Goal: Task Accomplishment & Management: Manage account settings

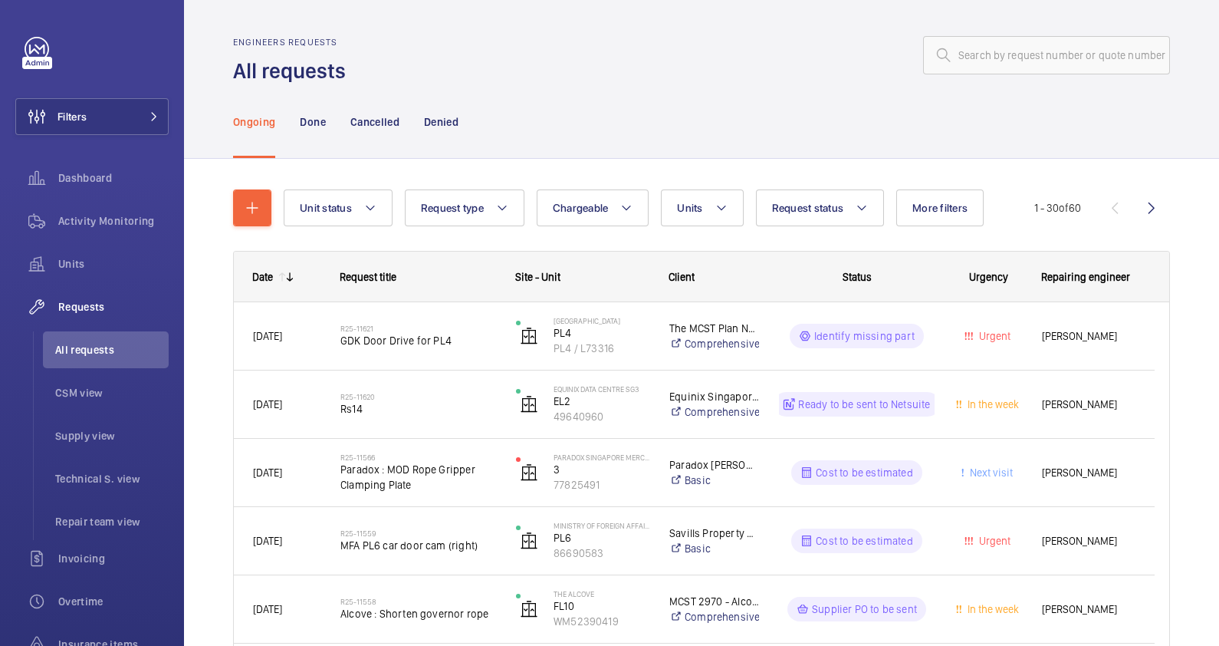
scroll to position [191, 0]
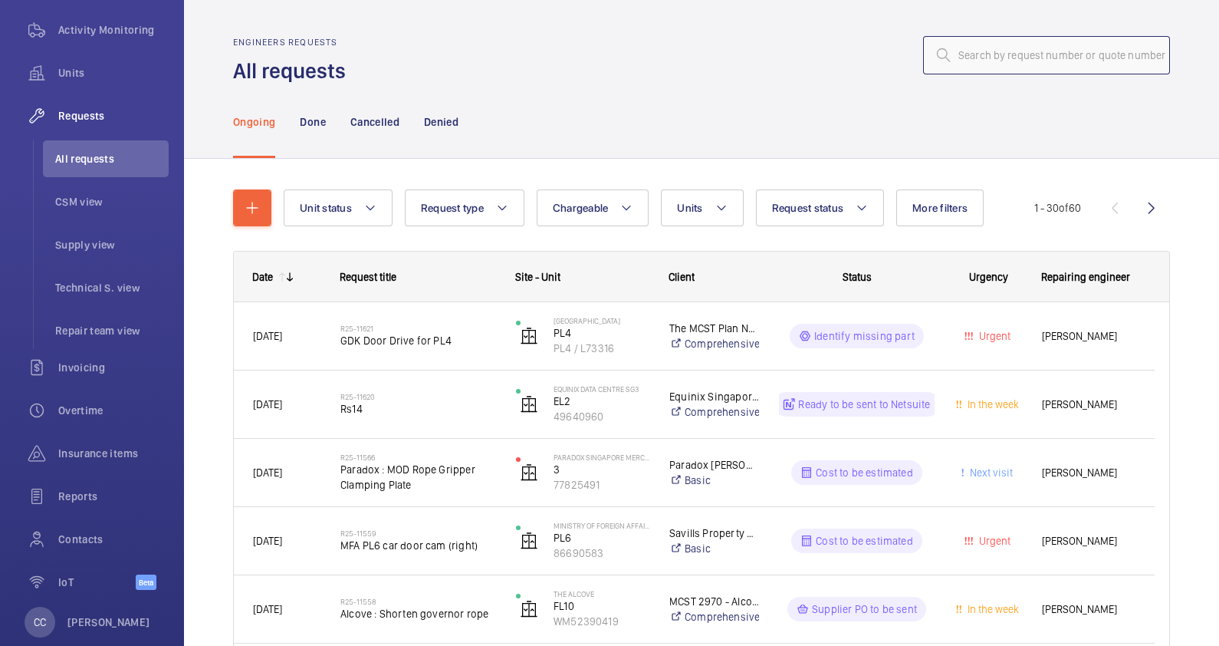
click at [947, 61] on input "text" at bounding box center [1046, 55] width 247 height 38
paste input "R25-11621"
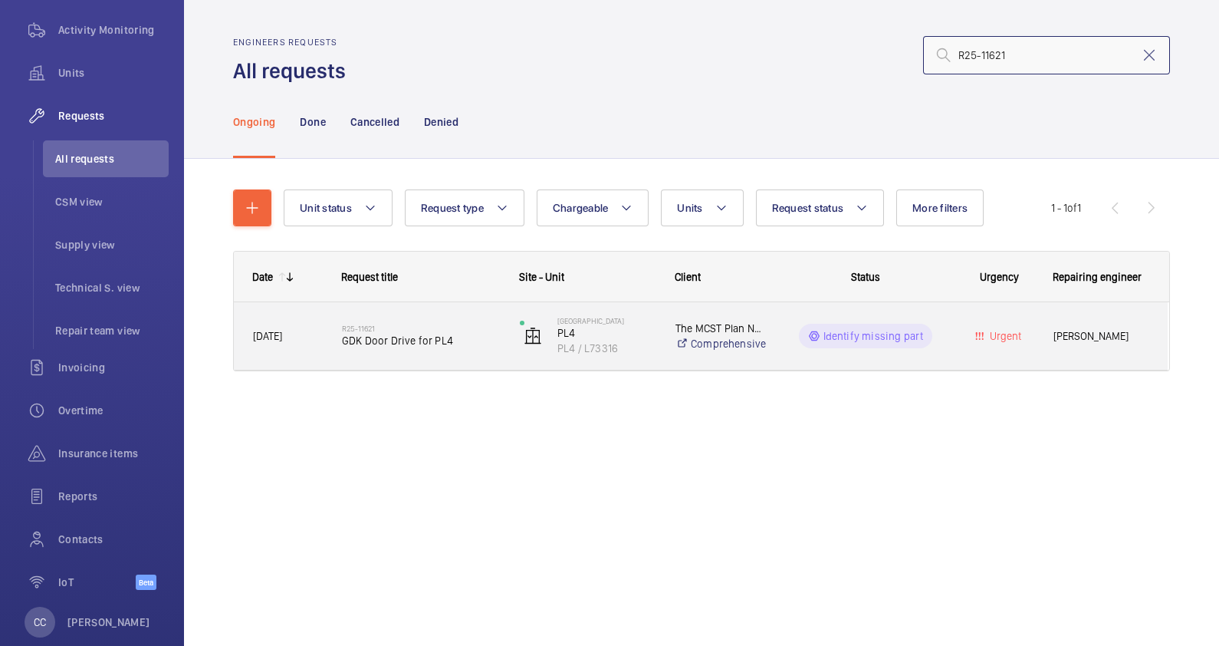
type input "R25-11621"
click at [437, 353] on div "R25-11621 GDK Door Drive for PL4" at bounding box center [421, 336] width 158 height 44
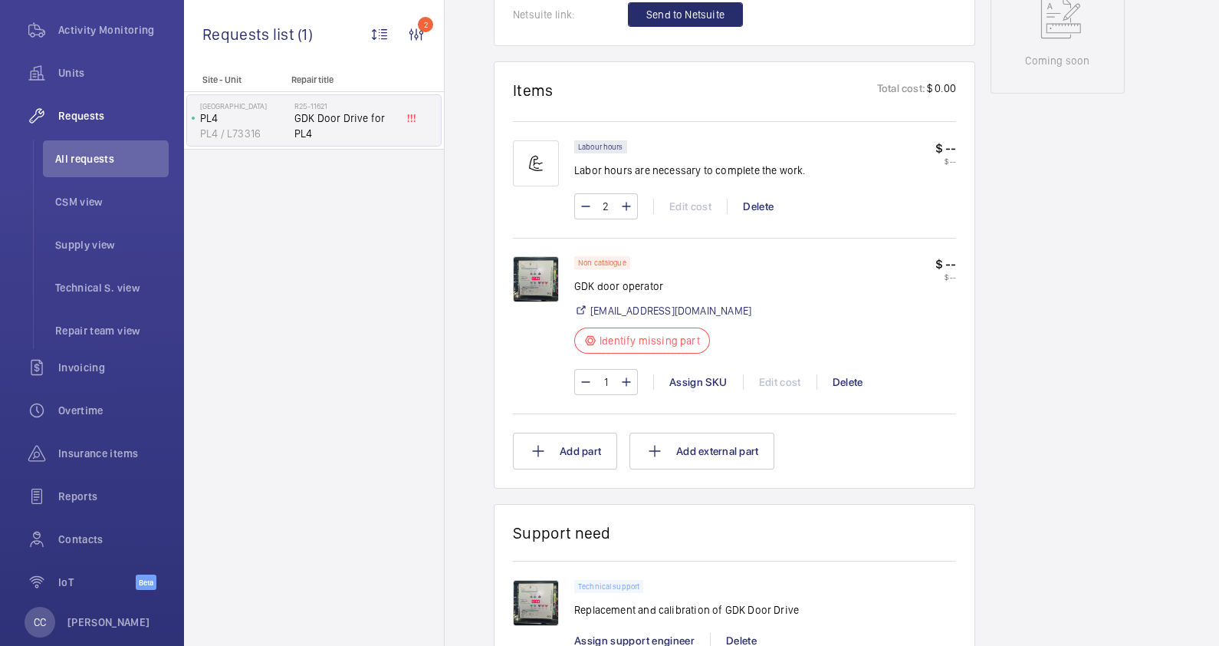
scroll to position [863, 0]
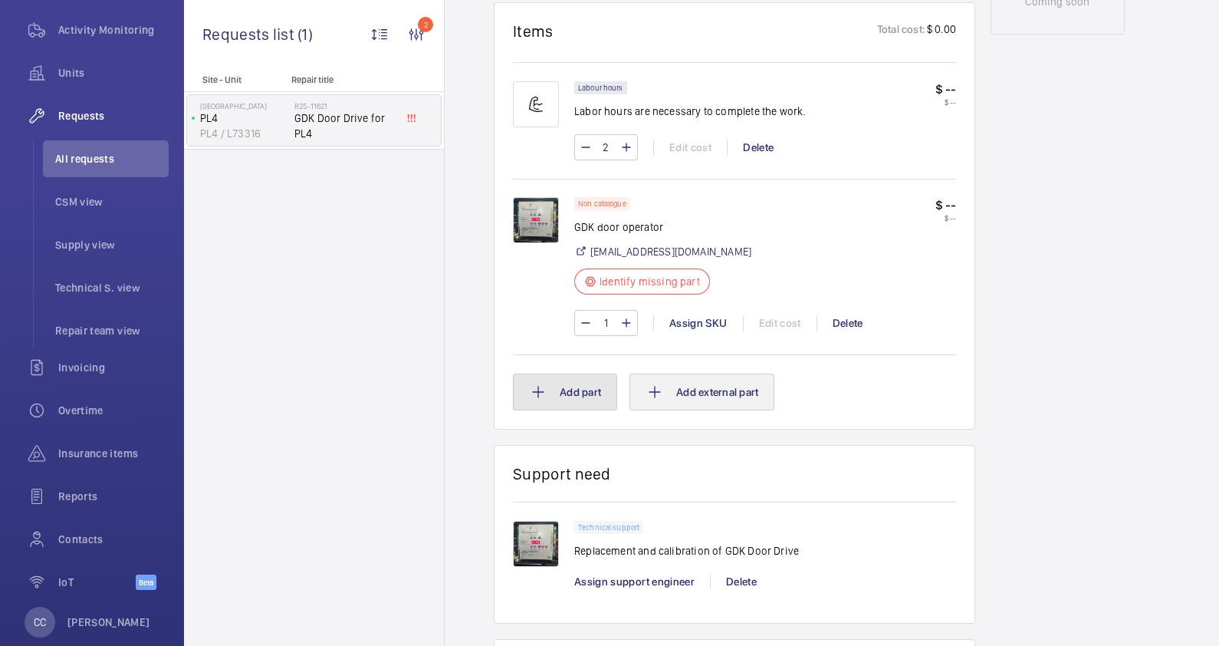
drag, startPoint x: 572, startPoint y: 391, endPoint x: 749, endPoint y: 392, distance: 176.4
click at [749, 392] on div "Add part Add external part" at bounding box center [734, 392] width 443 height 37
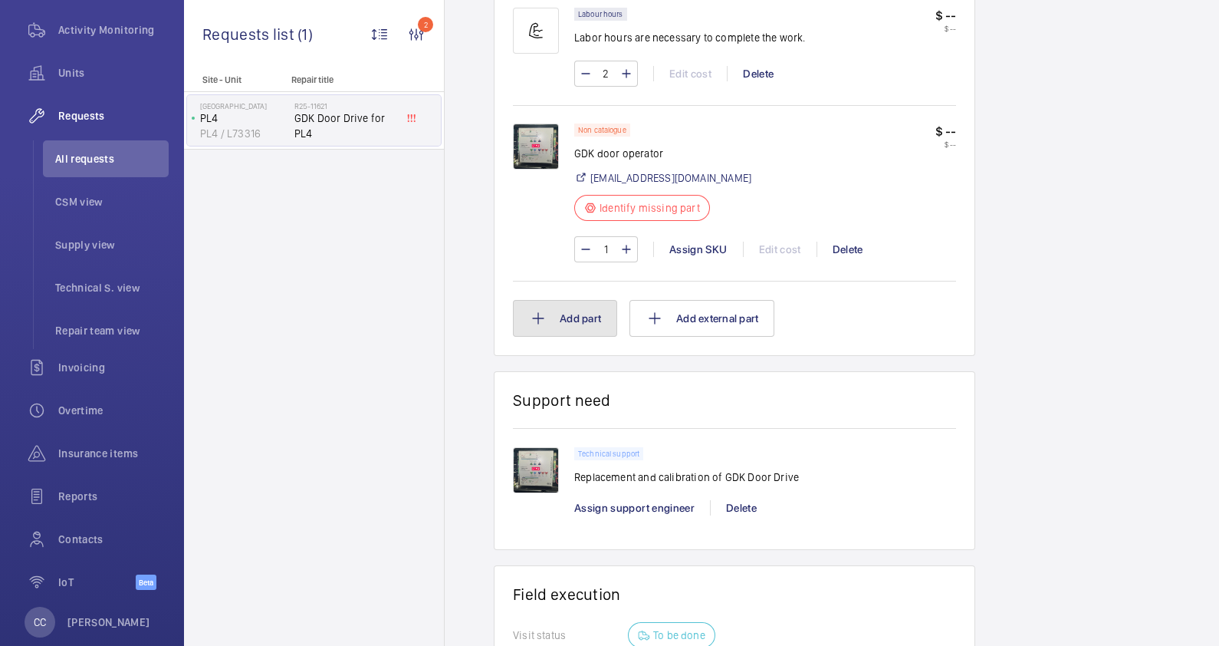
scroll to position [1055, 0]
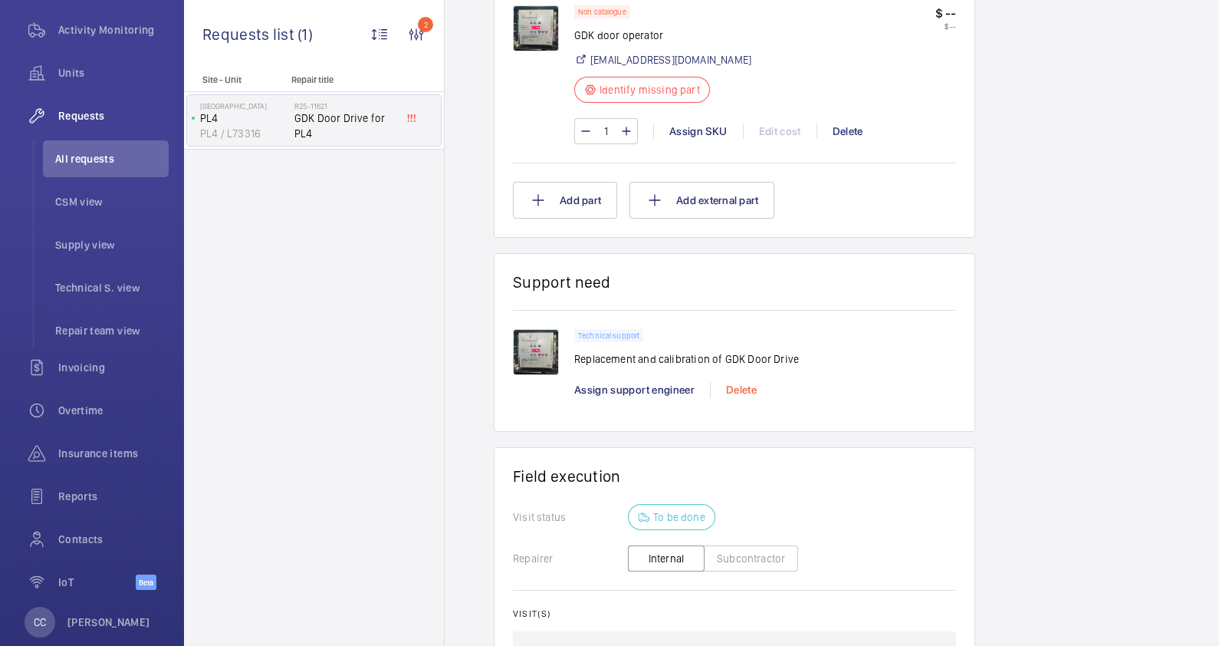
click at [745, 392] on div "Delete" at bounding box center [741, 389] width 62 height 15
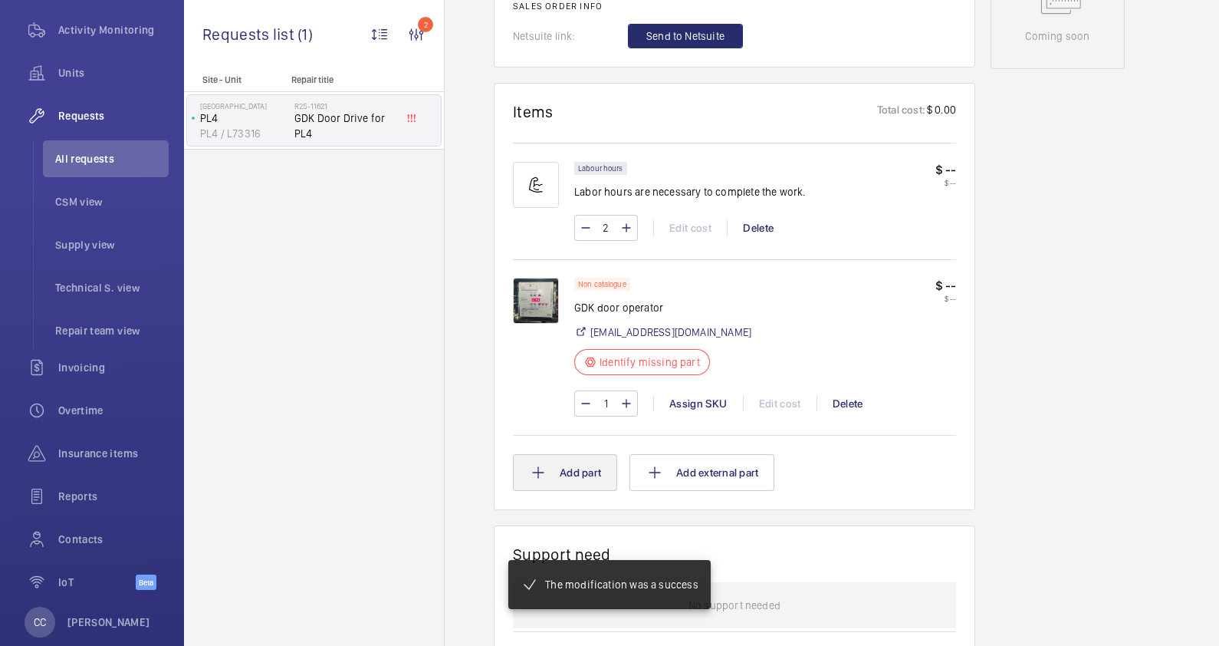
scroll to position [844, 0]
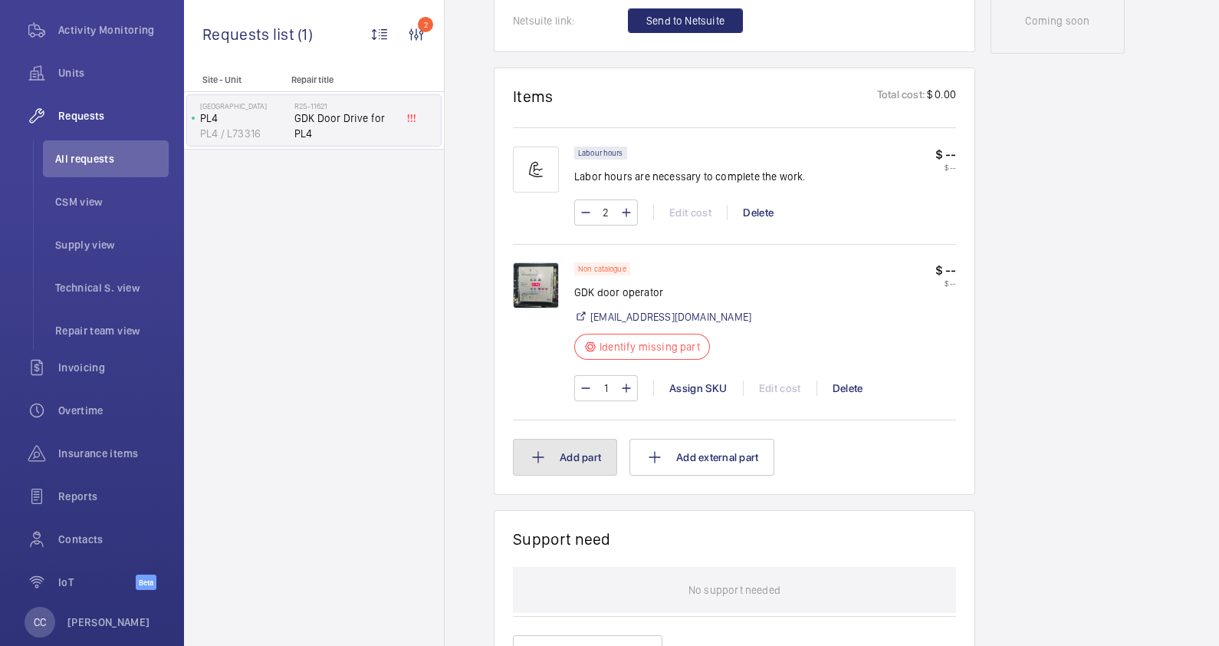
click at [594, 455] on button "Add part" at bounding box center [565, 457] width 104 height 37
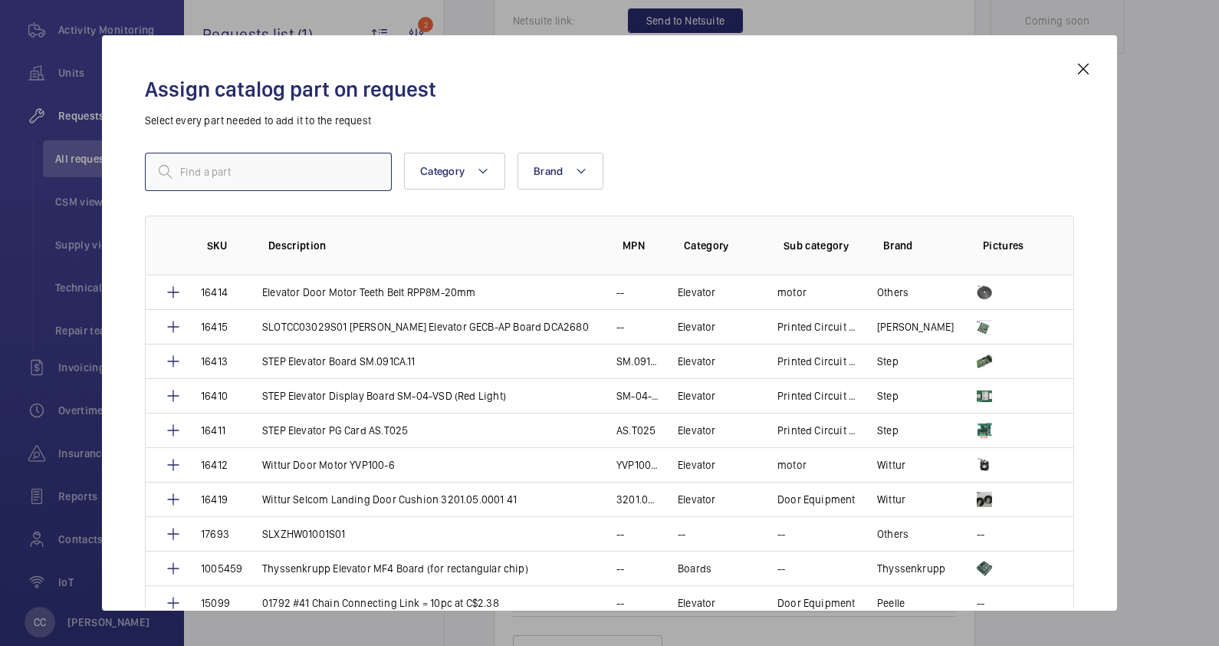
click at [236, 177] on input "text" at bounding box center [268, 172] width 247 height 38
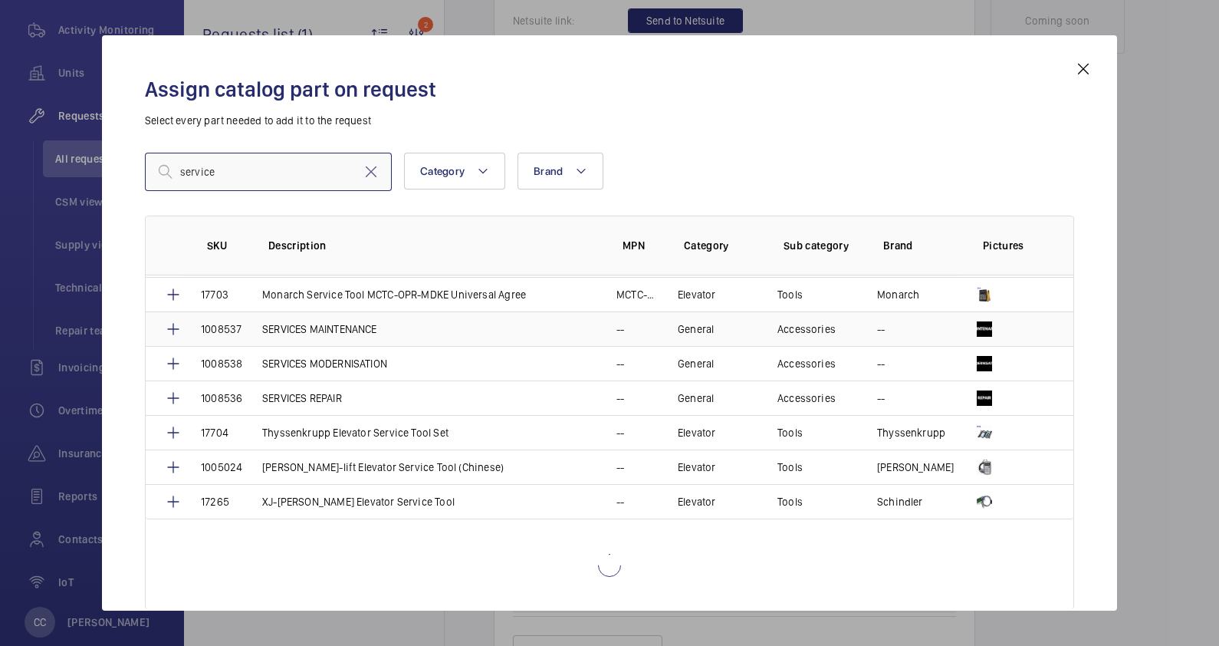
scroll to position [136, 0]
type input "service"
click at [353, 334] on p "SERVICES MAINTENANCE" at bounding box center [319, 328] width 115 height 15
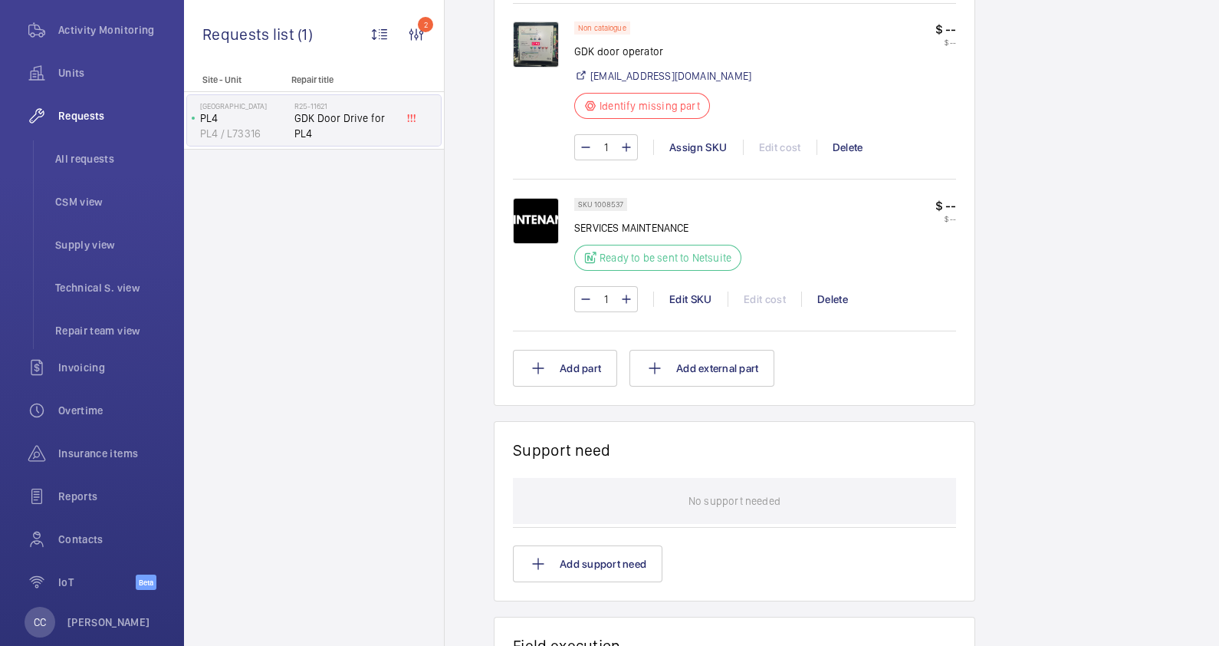
scroll to position [959, 0]
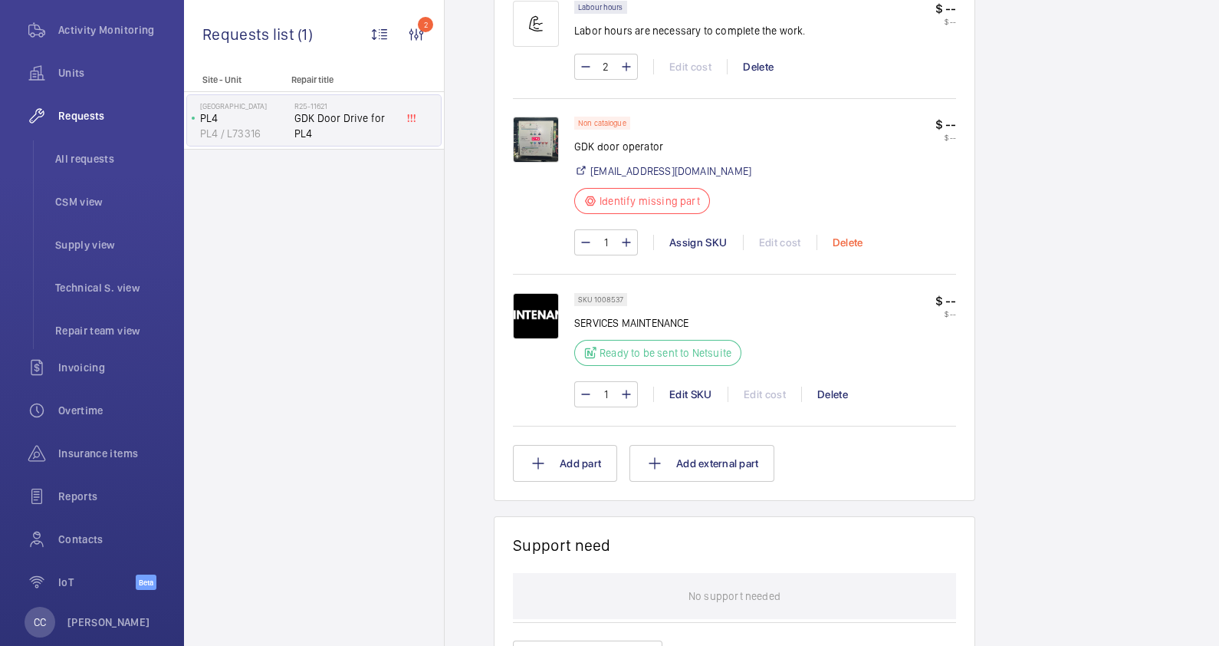
click at [852, 244] on div "Delete" at bounding box center [848, 242] width 62 height 15
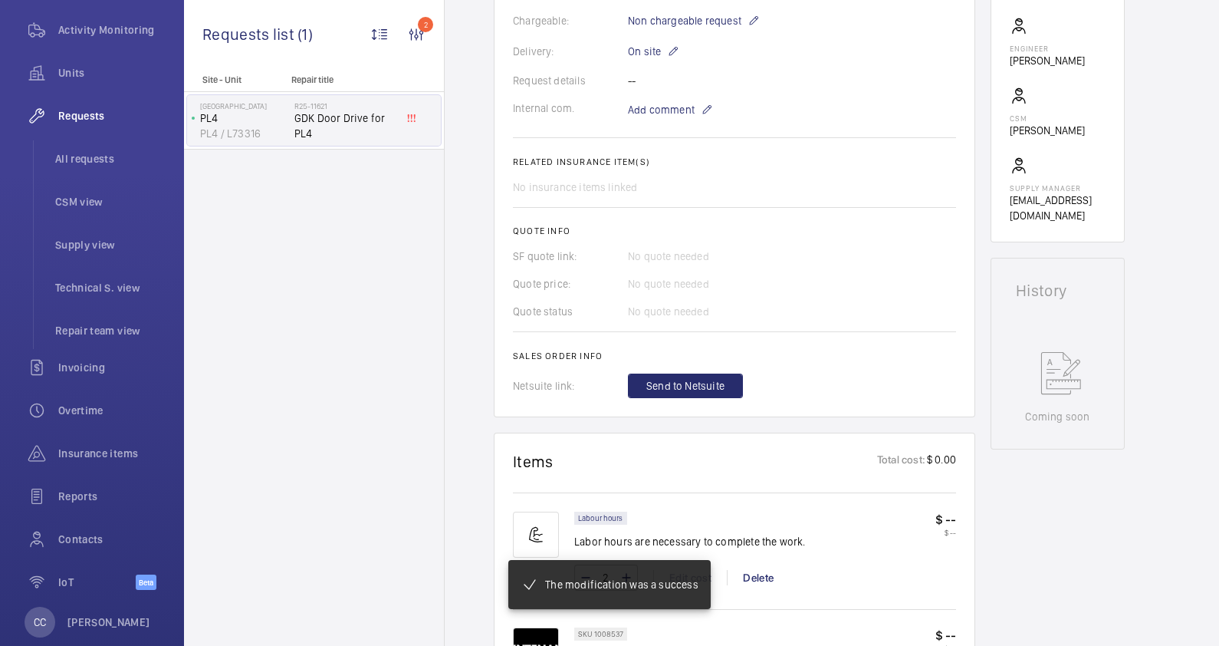
scroll to position [701, 0]
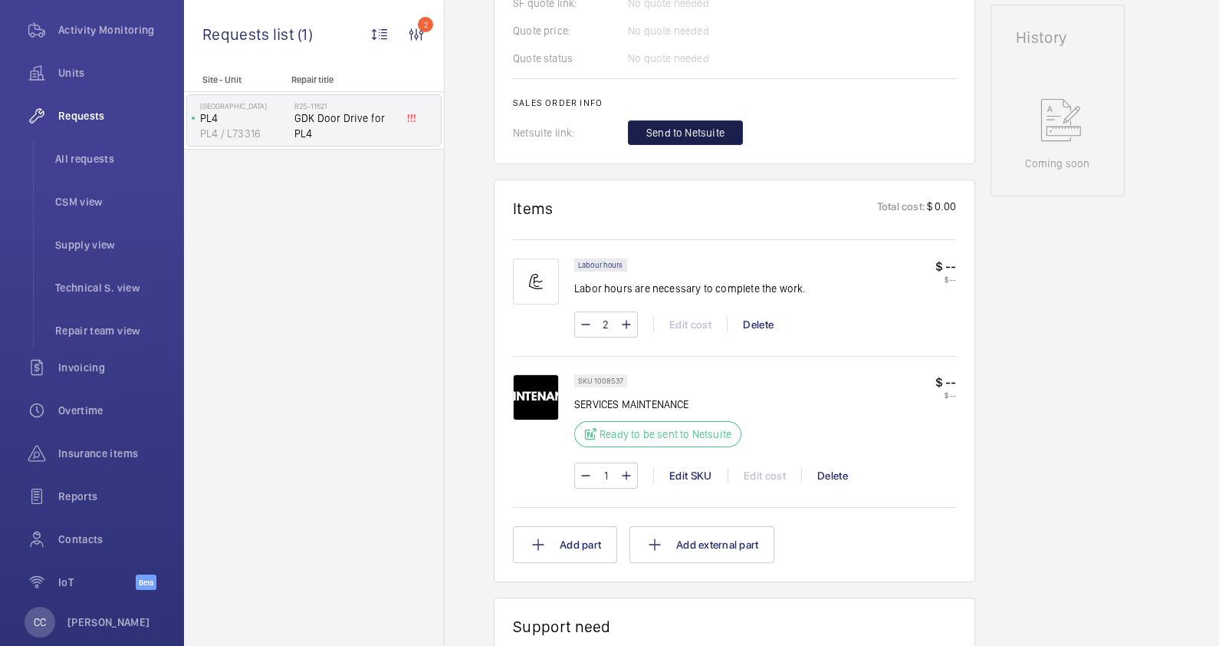
click at [697, 136] on span "Send to Netsuite" at bounding box center [686, 132] width 78 height 15
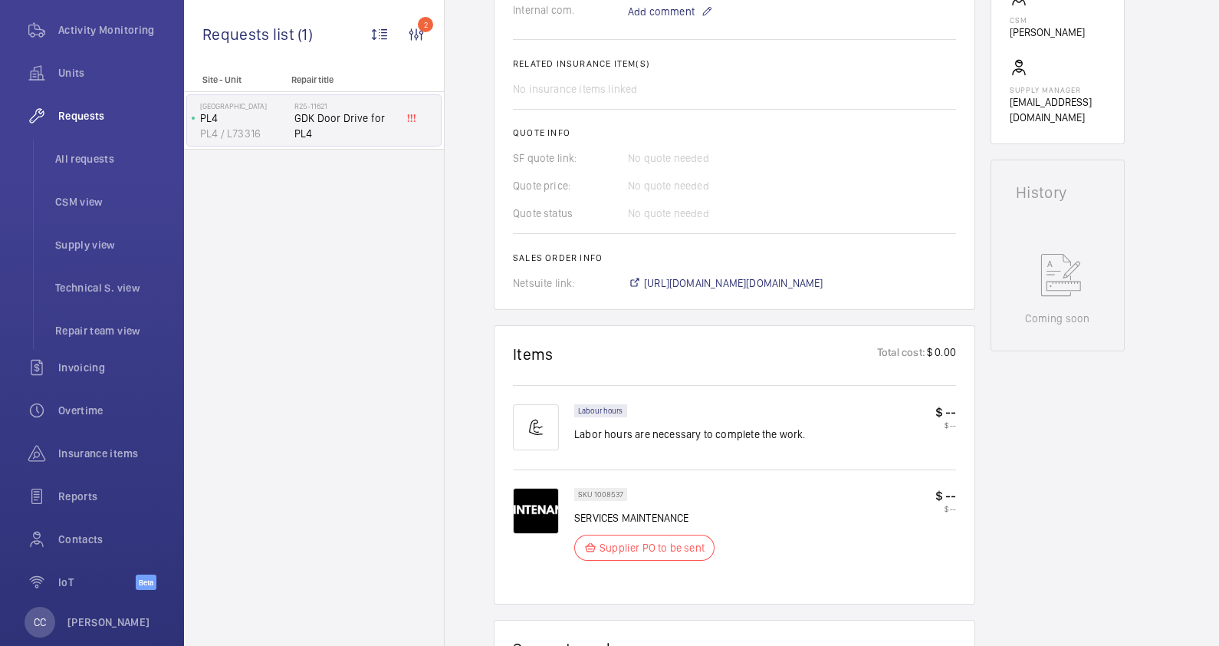
scroll to position [575, 0]
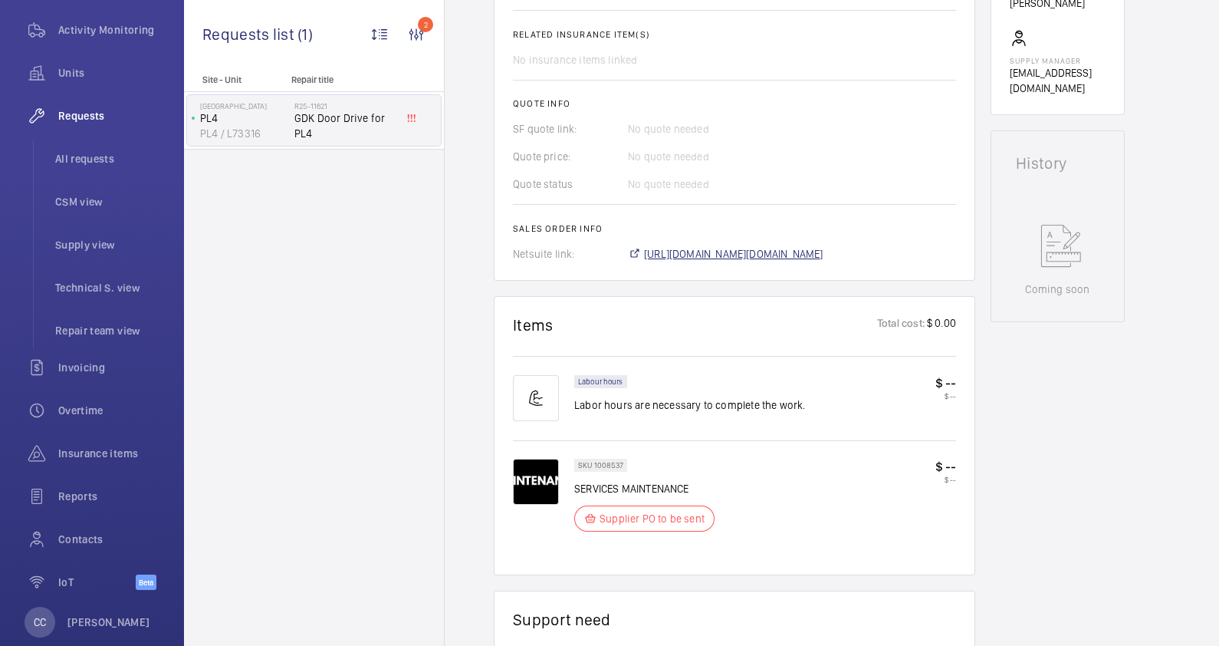
click at [756, 257] on span "[URL][DOMAIN_NAME][DOMAIN_NAME]" at bounding box center [733, 253] width 179 height 15
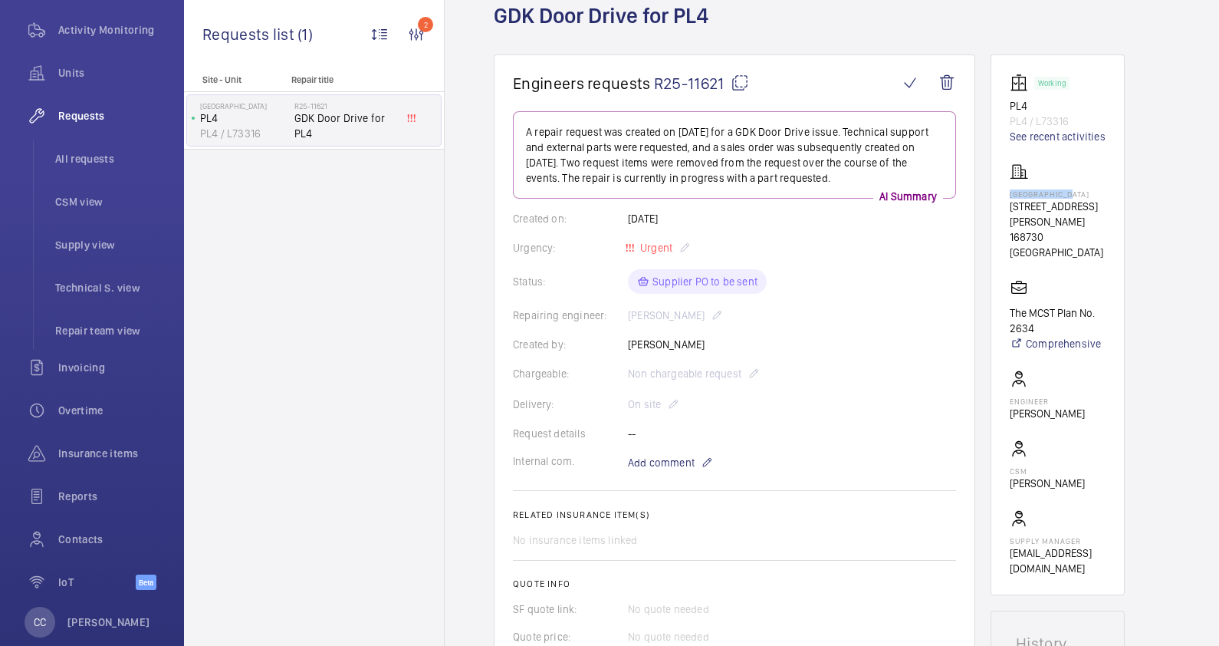
drag, startPoint x: 1076, startPoint y: 193, endPoint x: 1008, endPoint y: 193, distance: 68.3
click at [1008, 193] on wm-front-card "Working PL4 PL4 / L73316 See recent activities Central Plaza [STREET_ADDRESS] C…" at bounding box center [1058, 324] width 134 height 541
copy p "[GEOGRAPHIC_DATA]"
drag, startPoint x: 1029, startPoint y: 100, endPoint x: 1009, endPoint y: 102, distance: 20.8
click at [1009, 102] on wm-front-card "Working PL4 PL4 / L73316 See recent activities Central Plaza [STREET_ADDRESS] C…" at bounding box center [1058, 324] width 134 height 541
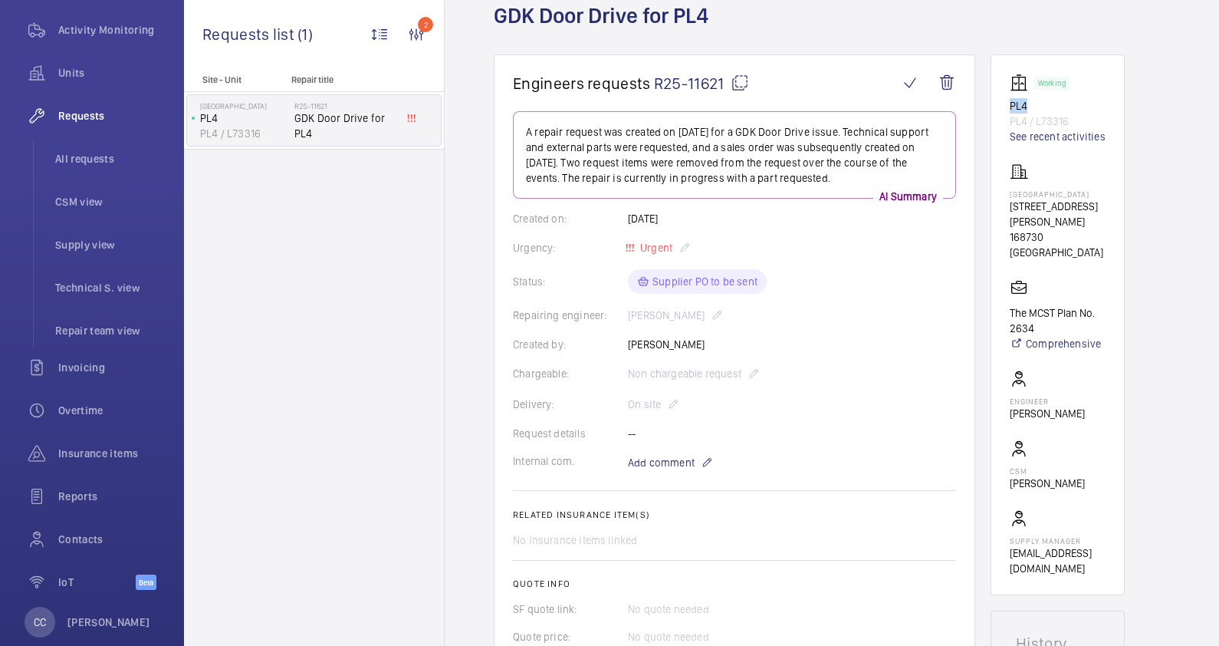
drag, startPoint x: 1009, startPoint y: 102, endPoint x: 1016, endPoint y: 104, distance: 8.0
copy p "PL4"
drag, startPoint x: 1075, startPoint y: 193, endPoint x: 1011, endPoint y: 196, distance: 64.5
click at [1011, 196] on p "[GEOGRAPHIC_DATA]" at bounding box center [1058, 193] width 96 height 9
copy p "[GEOGRAPHIC_DATA]"
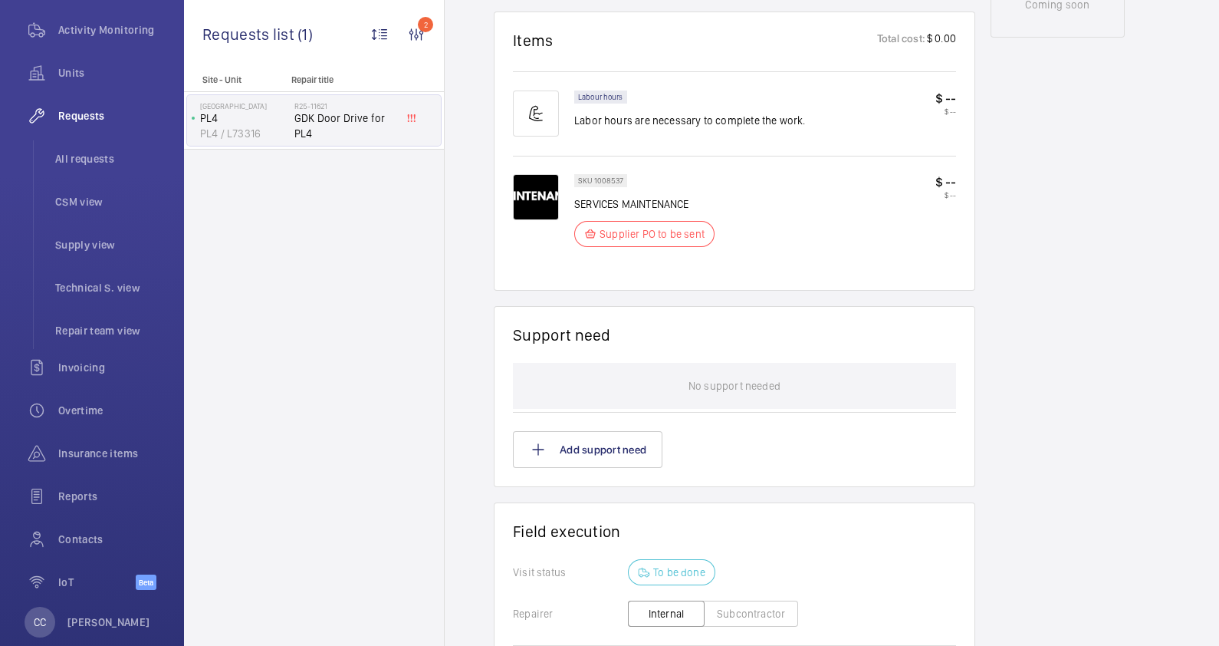
scroll to position [1121, 0]
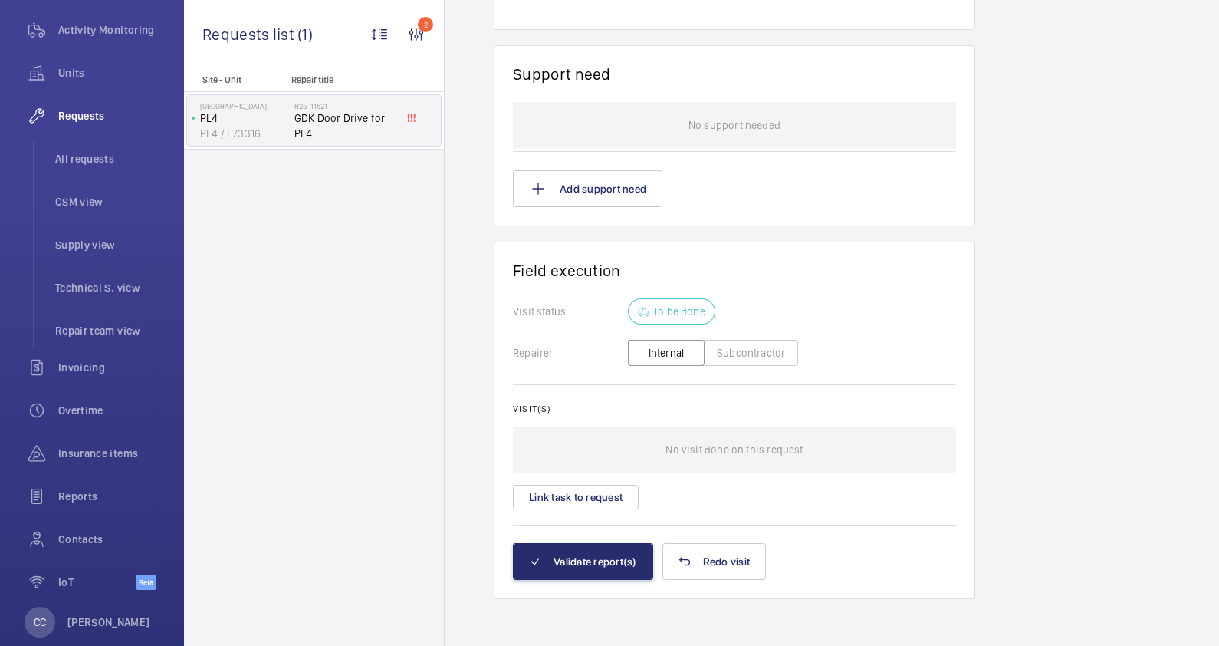
click at [768, 353] on button "Subcontractor" at bounding box center [751, 353] width 94 height 26
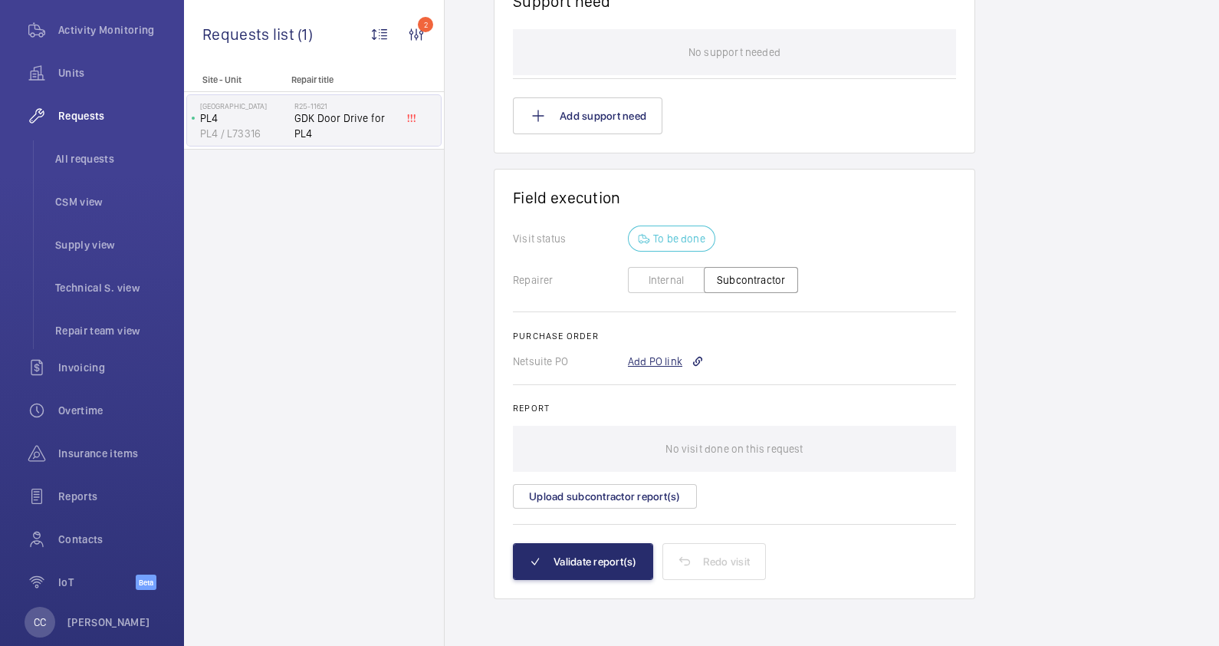
click at [653, 357] on div "Add PO link" at bounding box center [666, 361] width 76 height 15
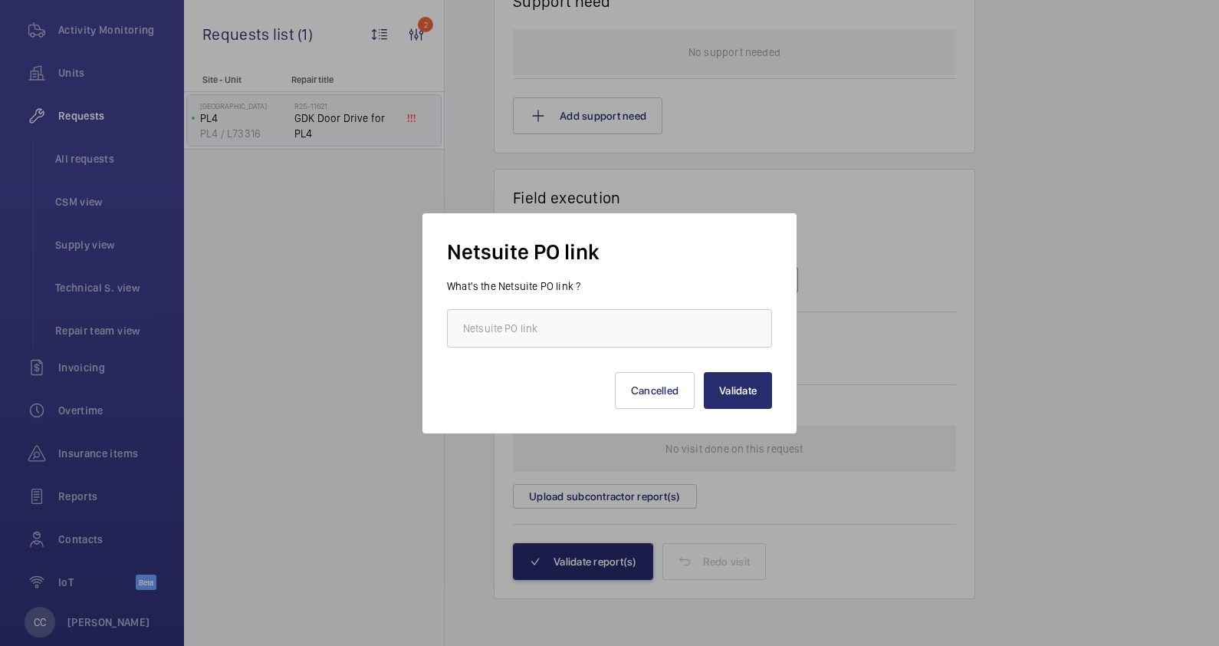
scroll to position [1209, 0]
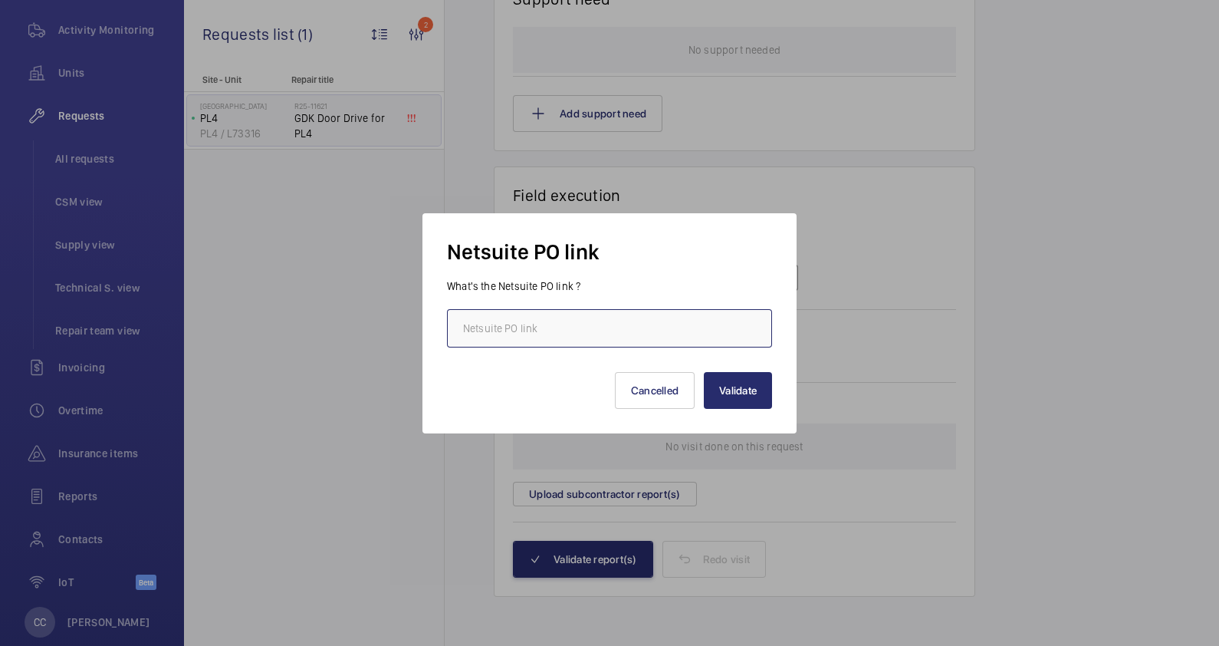
click at [614, 337] on input "text" at bounding box center [609, 328] width 325 height 38
paste input "[URL][DOMAIN_NAME][DOMAIN_NAME]"
type input "[URL][DOMAIN_NAME][DOMAIN_NAME]"
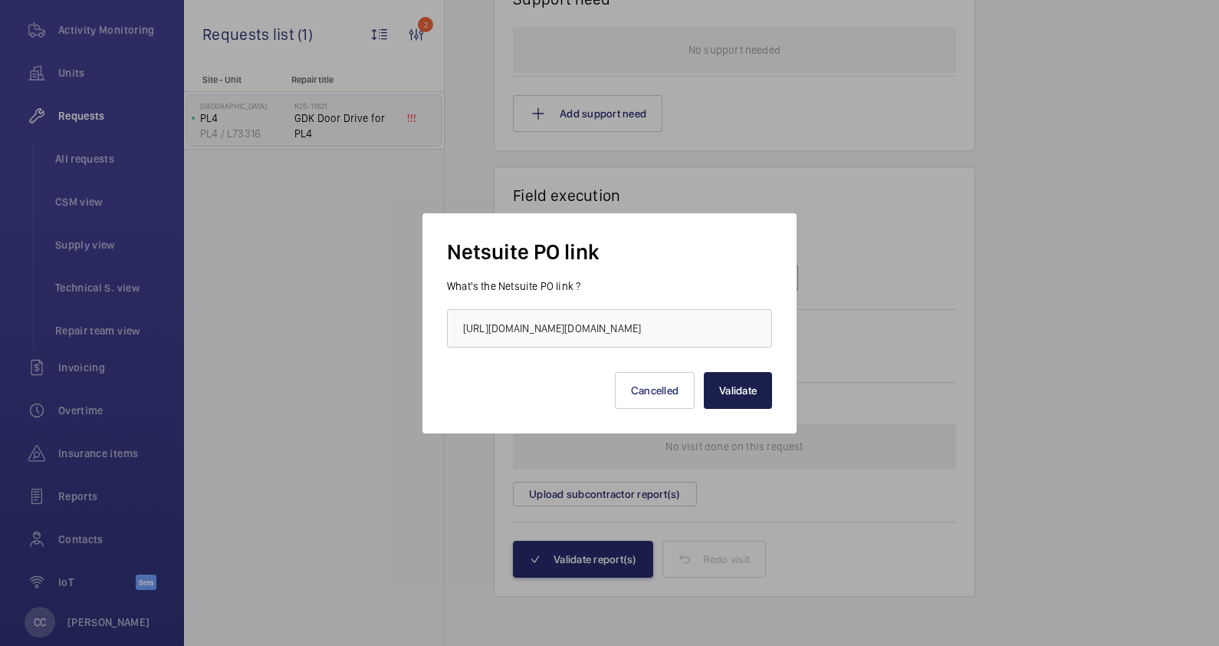
scroll to position [0, 0]
click at [733, 392] on button "Validate" at bounding box center [738, 390] width 68 height 37
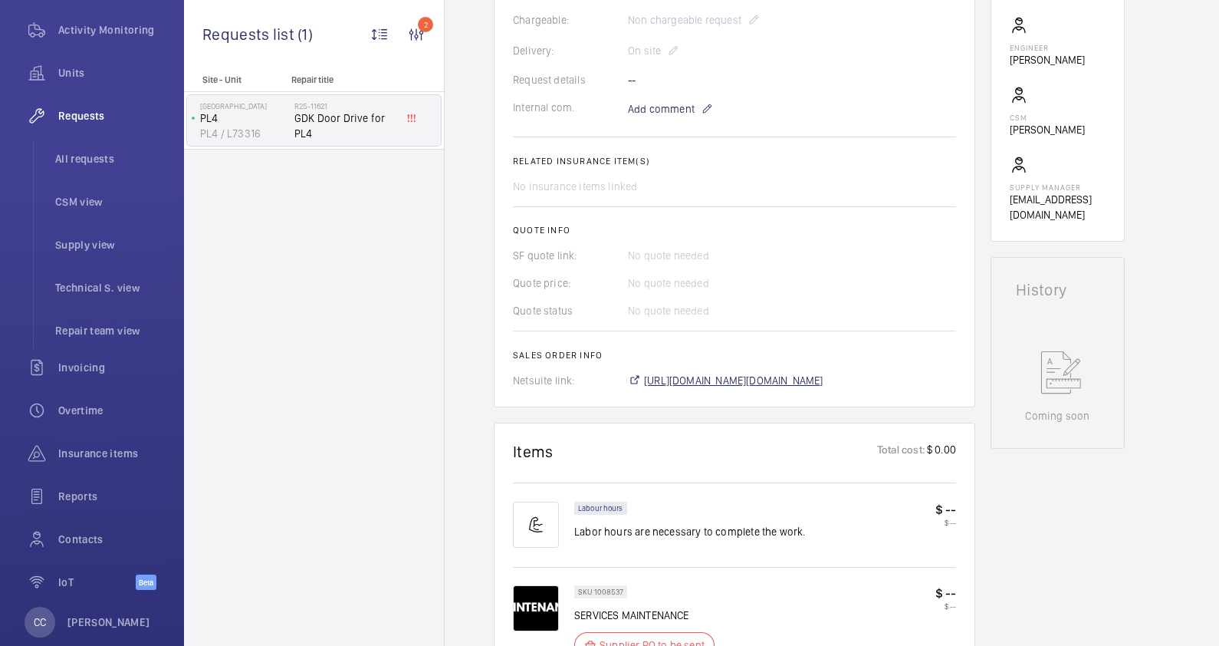
click at [757, 381] on span "[URL][DOMAIN_NAME][DOMAIN_NAME]" at bounding box center [733, 380] width 179 height 15
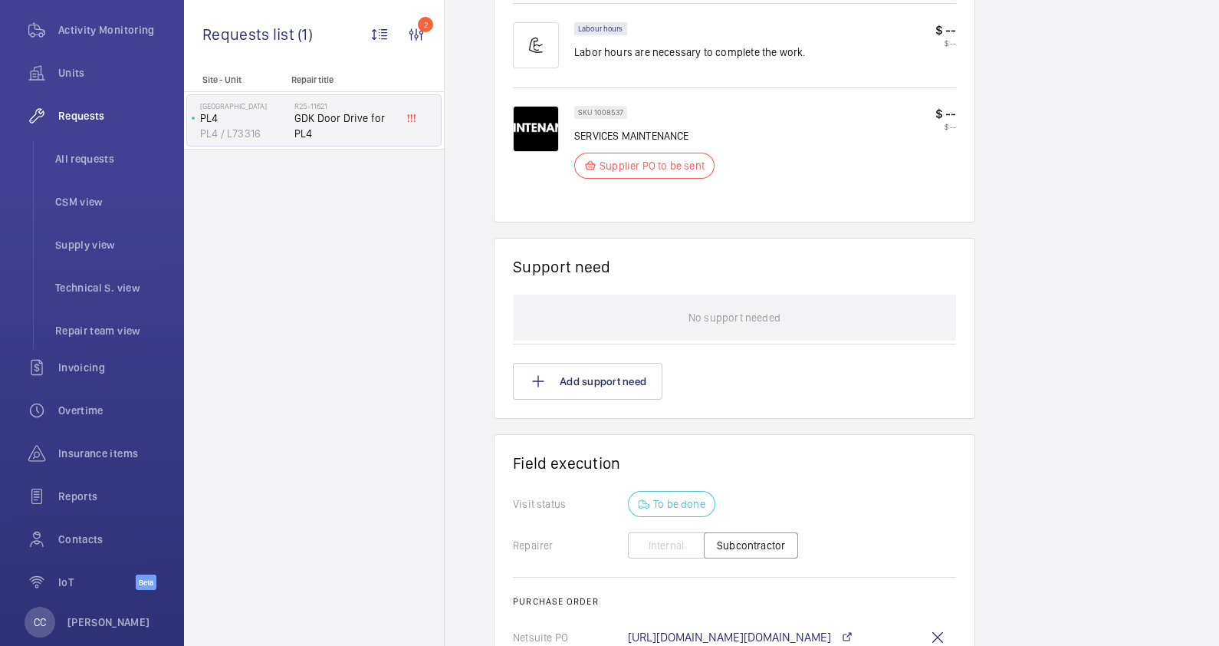
scroll to position [1215, 0]
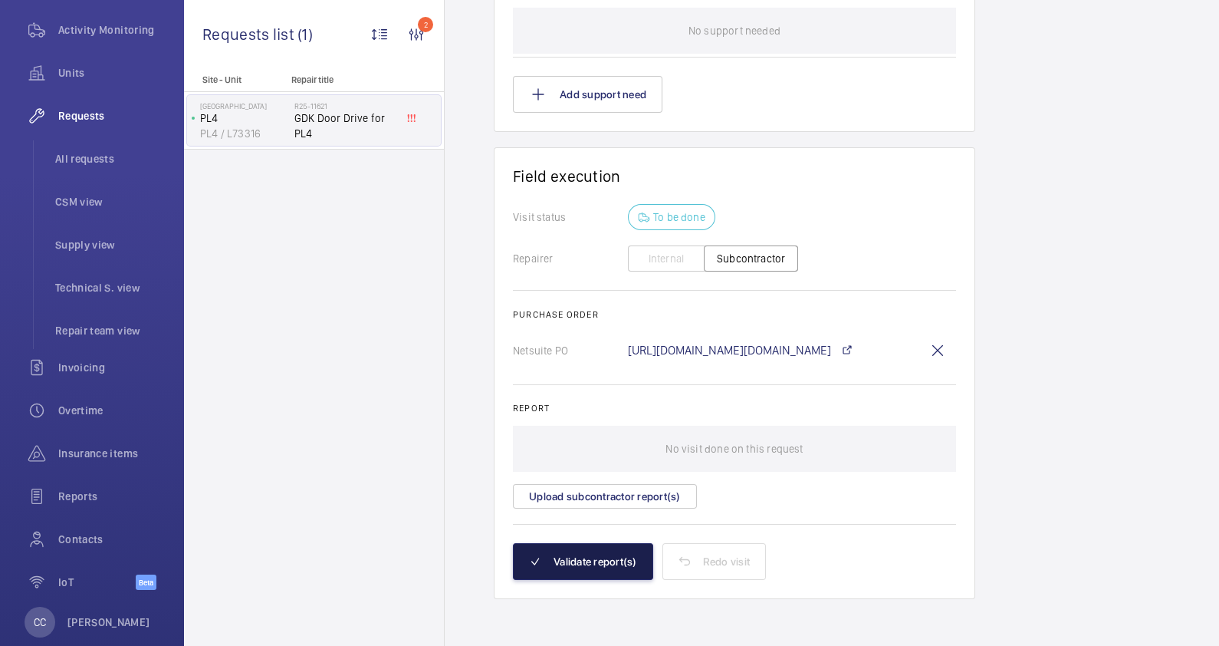
click at [597, 559] on button "Validate report(s)" at bounding box center [583, 561] width 140 height 37
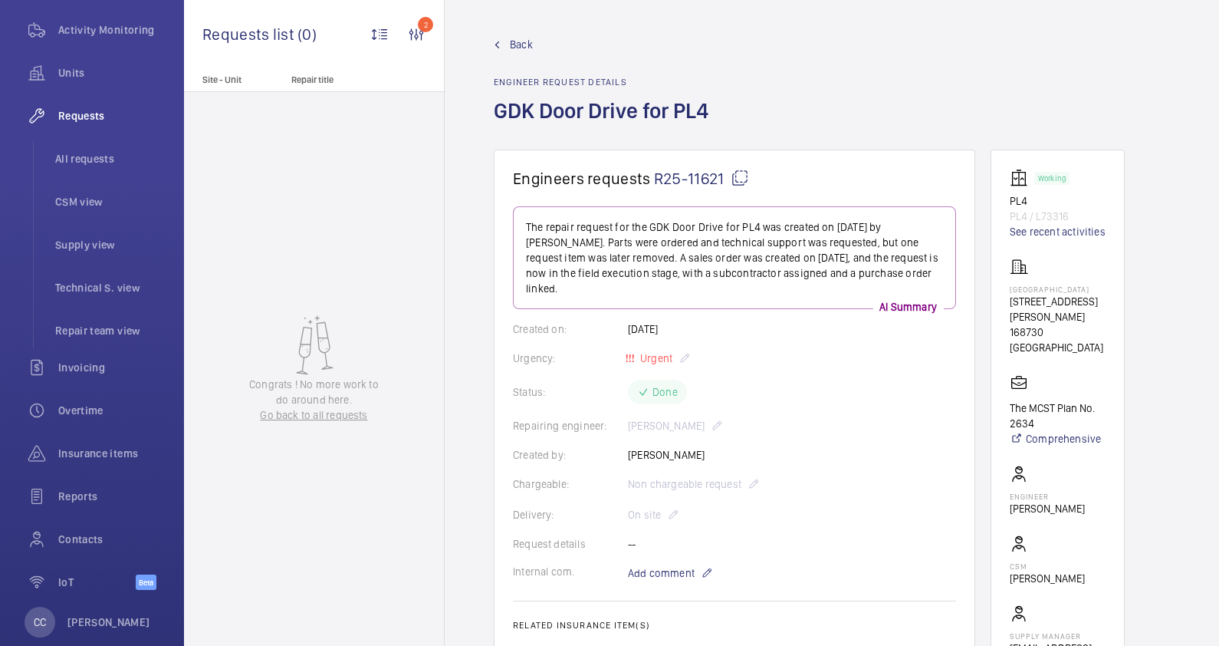
click at [501, 41] on link "Back" at bounding box center [606, 44] width 224 height 15
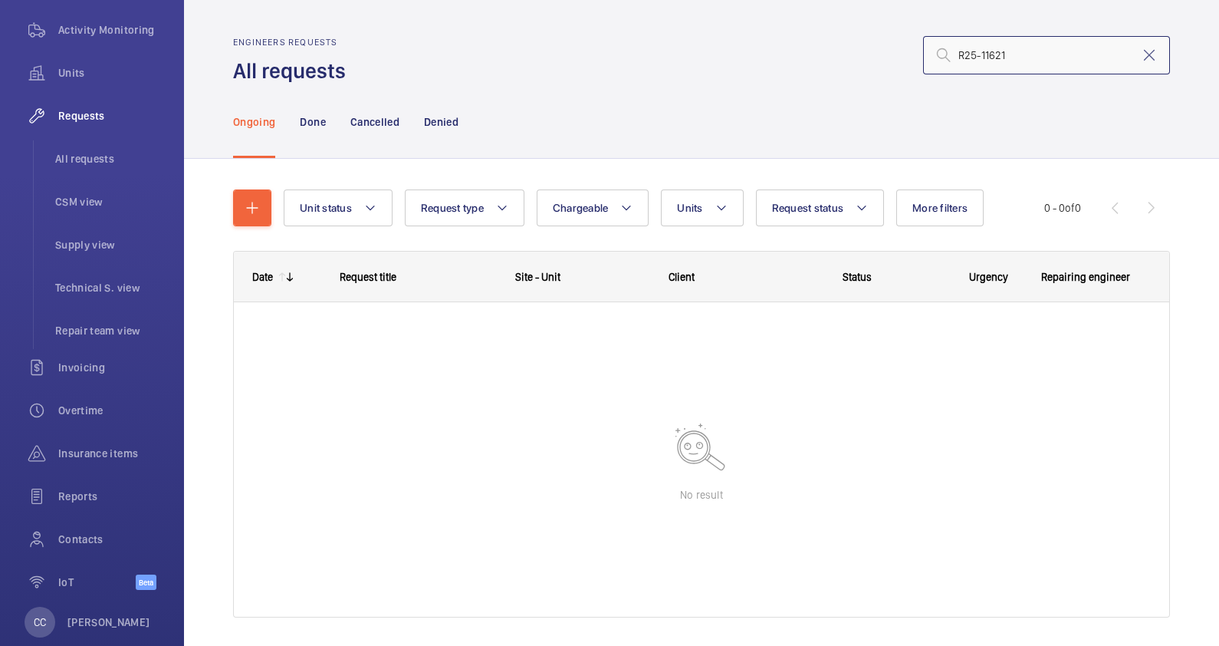
click at [1044, 56] on input "R25-11621" at bounding box center [1046, 55] width 247 height 38
drag, startPoint x: 1133, startPoint y: 55, endPoint x: 993, endPoint y: 57, distance: 139.6
click at [1140, 56] on mat-icon at bounding box center [1149, 55] width 18 height 18
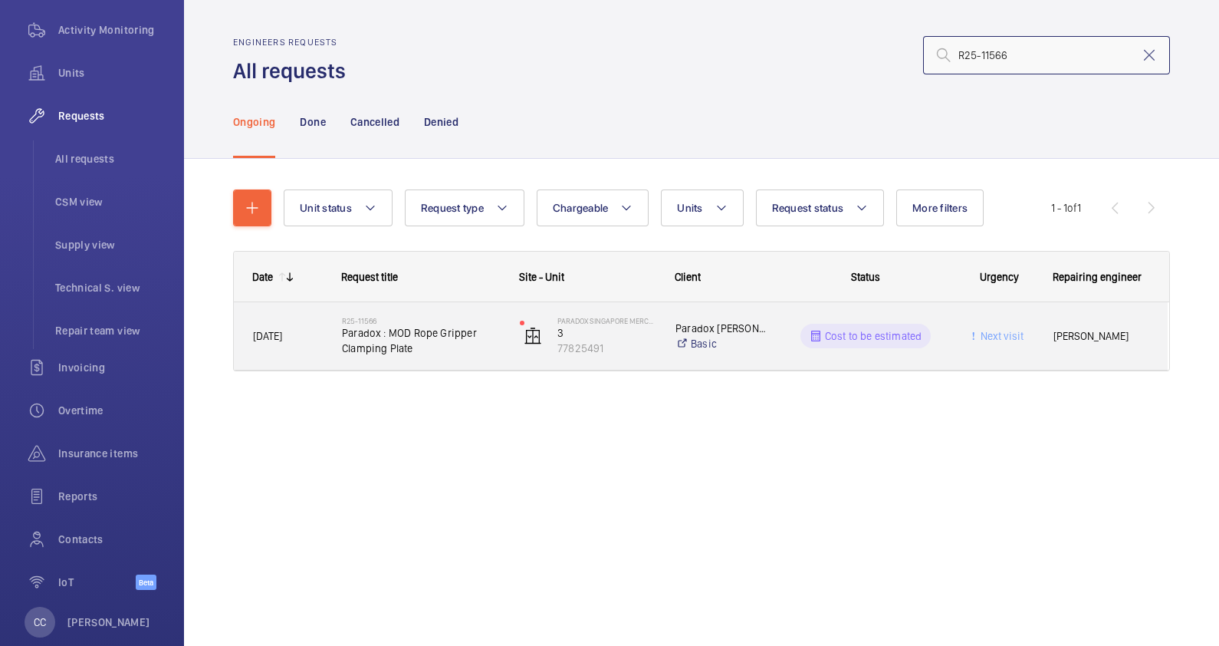
type input "R25-11566"
click at [462, 346] on span "Paradox : MOD Rope Gripper Clamping Plate" at bounding box center [421, 340] width 158 height 31
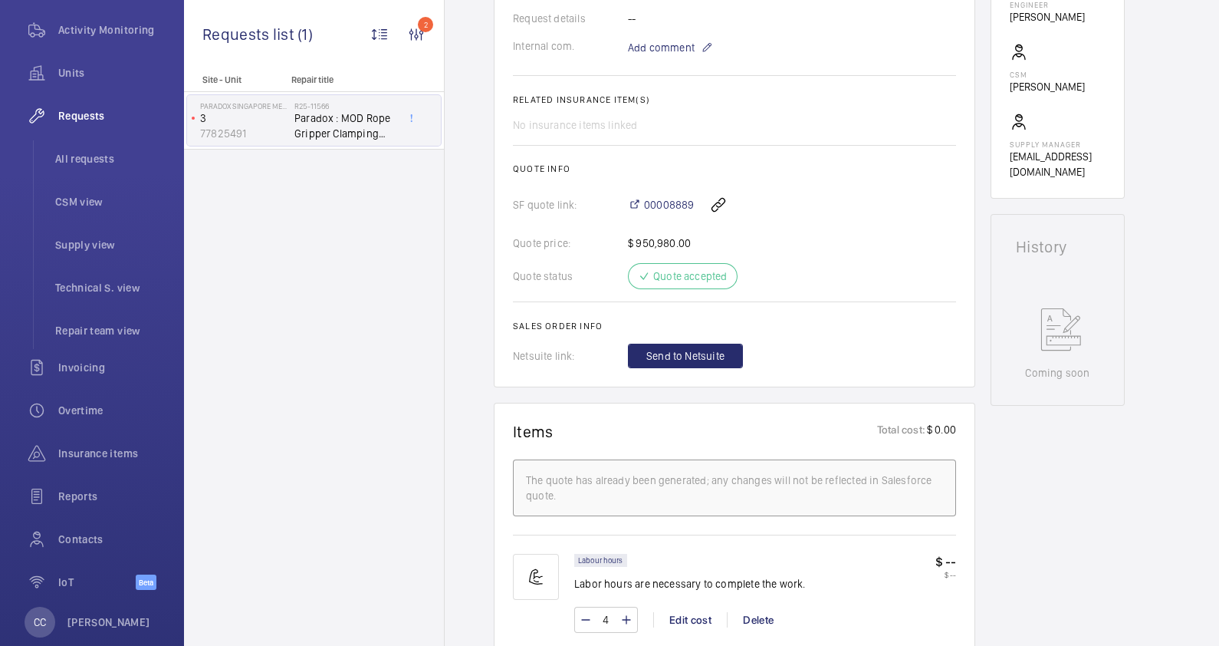
scroll to position [479, 0]
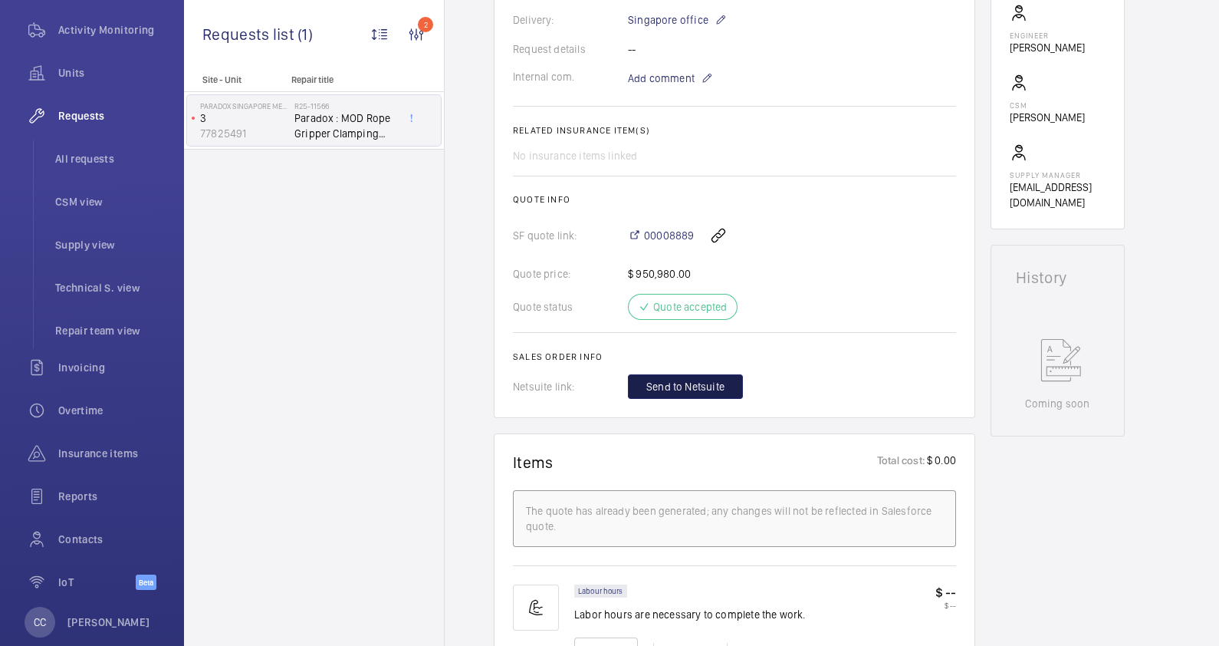
click at [695, 383] on span "Send to Netsuite" at bounding box center [686, 386] width 78 height 15
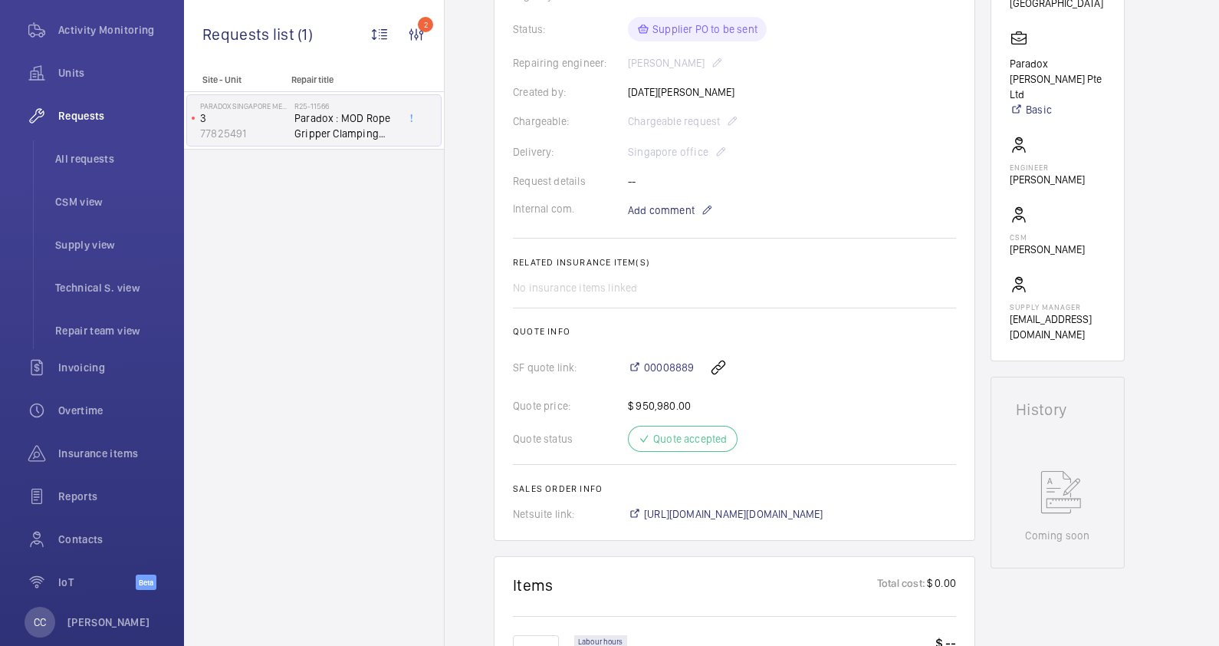
scroll to position [575, 0]
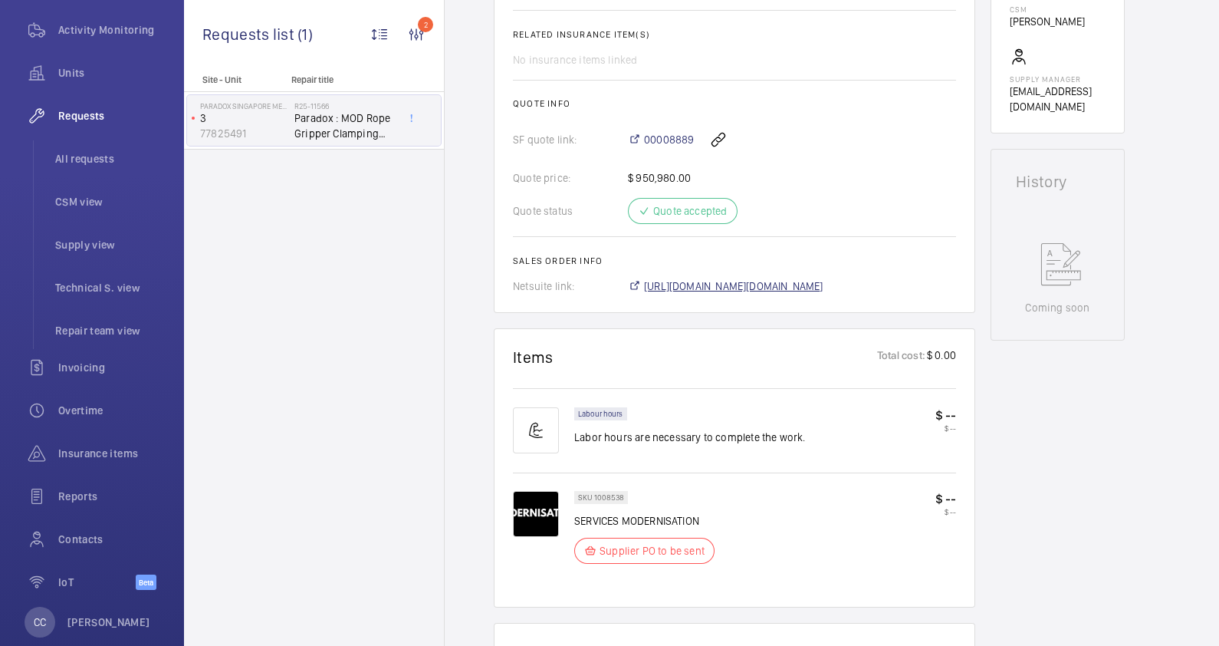
click at [799, 294] on span "[URL][DOMAIN_NAME][DOMAIN_NAME]" at bounding box center [733, 285] width 179 height 15
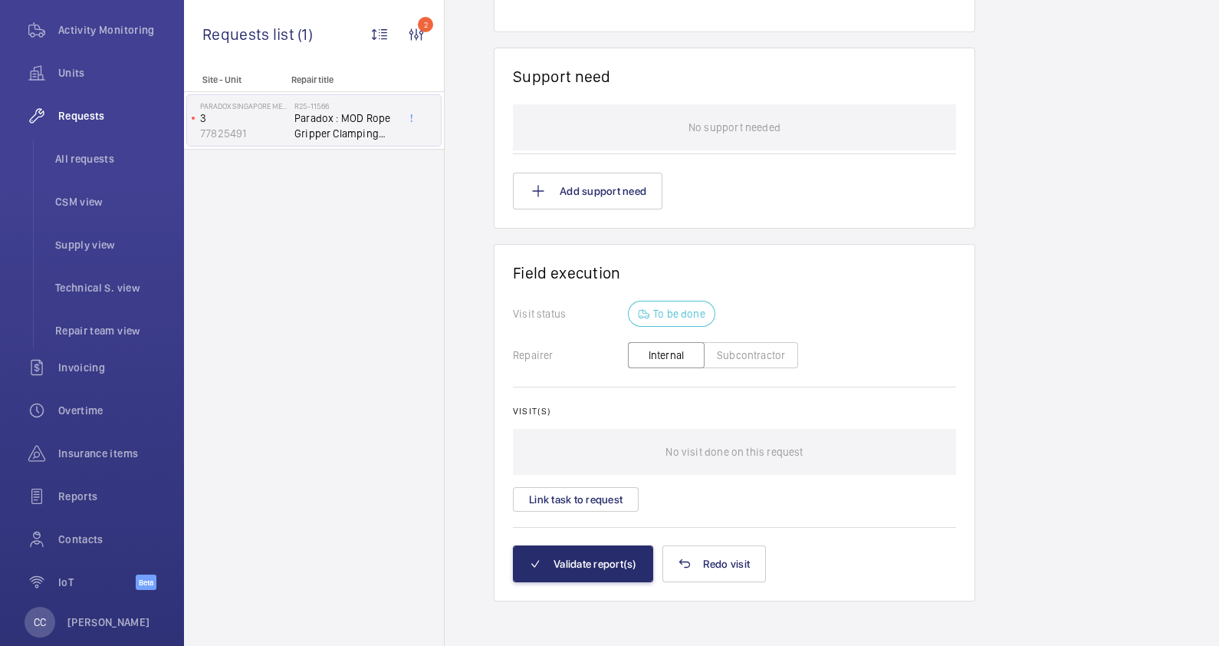
click at [741, 367] on button "Subcontractor" at bounding box center [751, 355] width 94 height 26
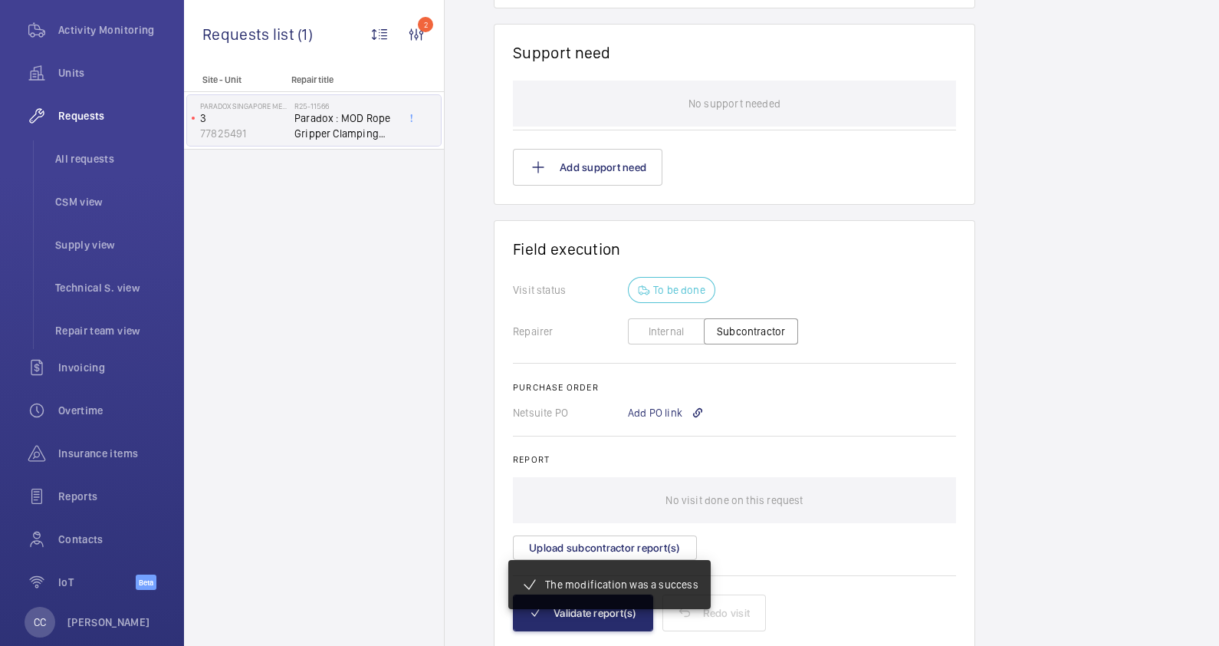
scroll to position [1196, 0]
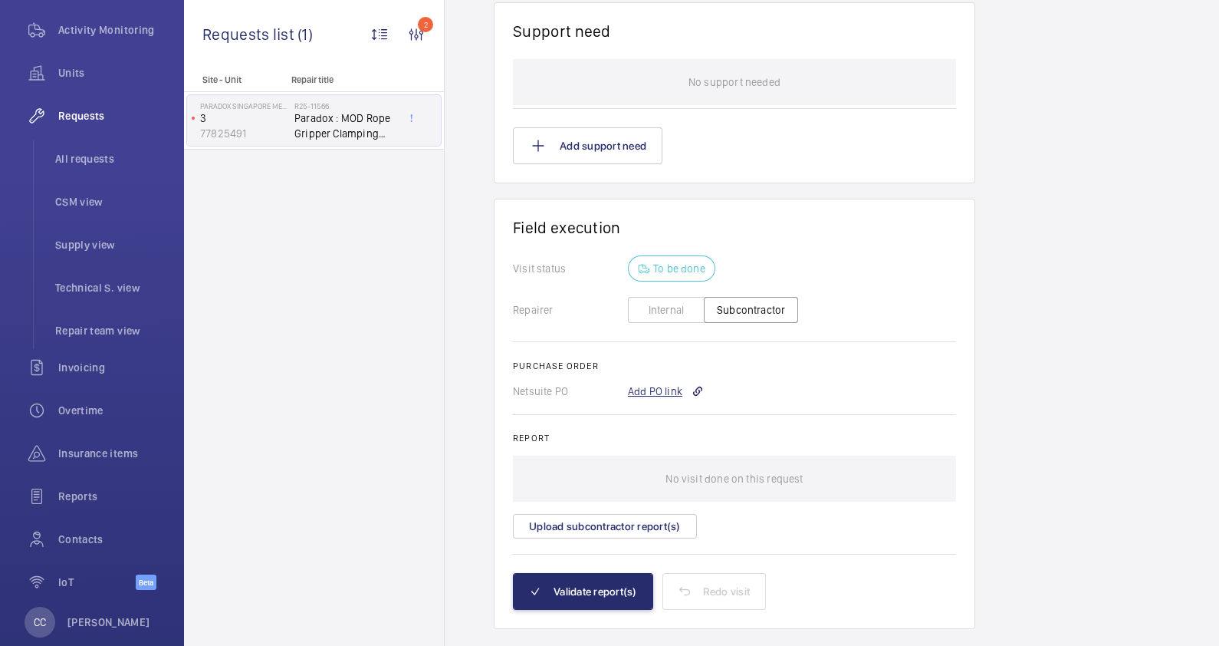
click at [660, 389] on div "Add PO link" at bounding box center [666, 390] width 76 height 15
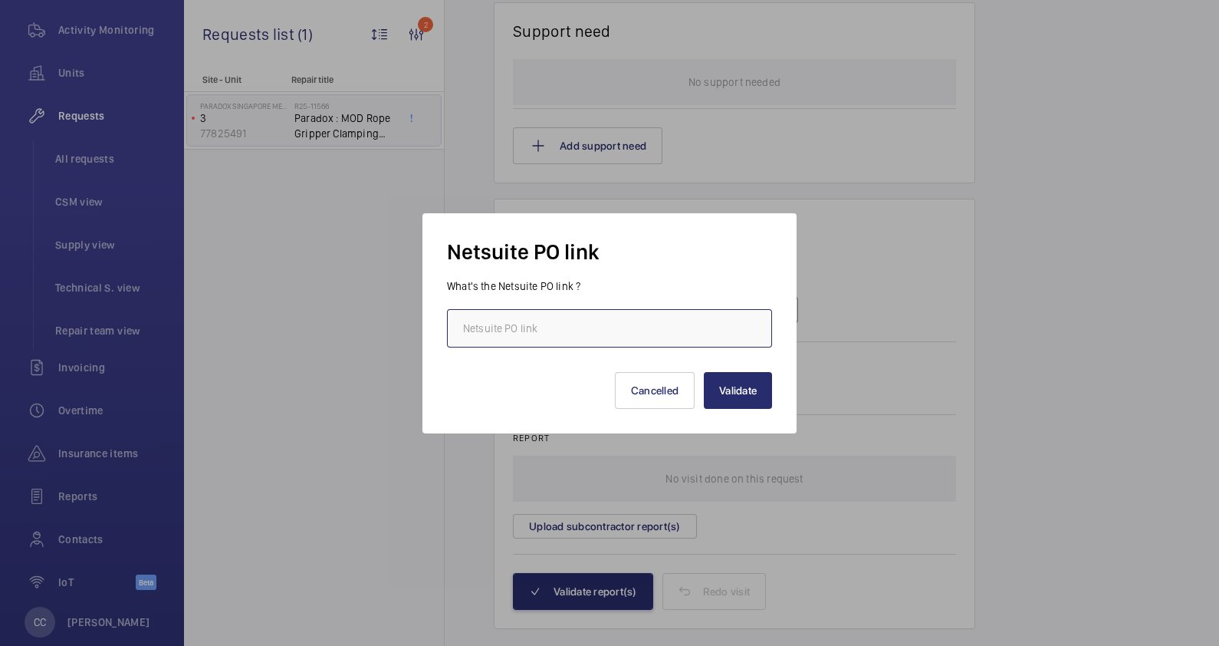
click at [631, 338] on input "text" at bounding box center [609, 328] width 325 height 38
paste input "[URL][DOMAIN_NAME][DOMAIN_NAME]"
type input "[URL][DOMAIN_NAME][DOMAIN_NAME]"
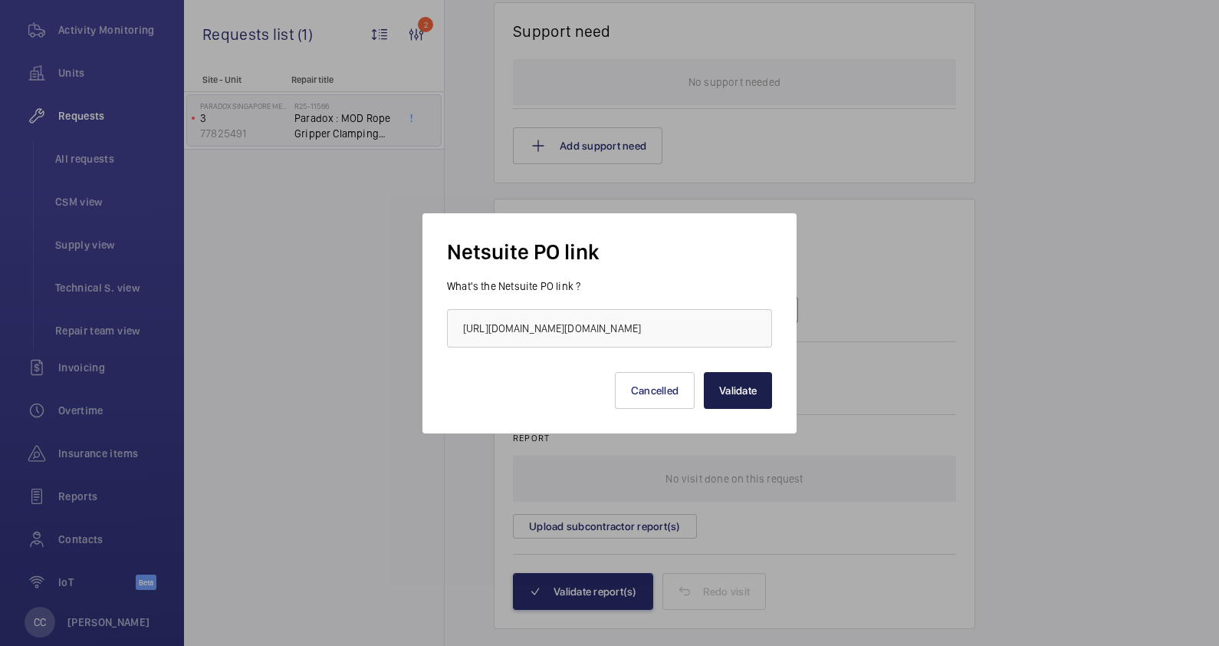
scroll to position [0, 0]
click at [740, 387] on button "Validate" at bounding box center [738, 390] width 68 height 37
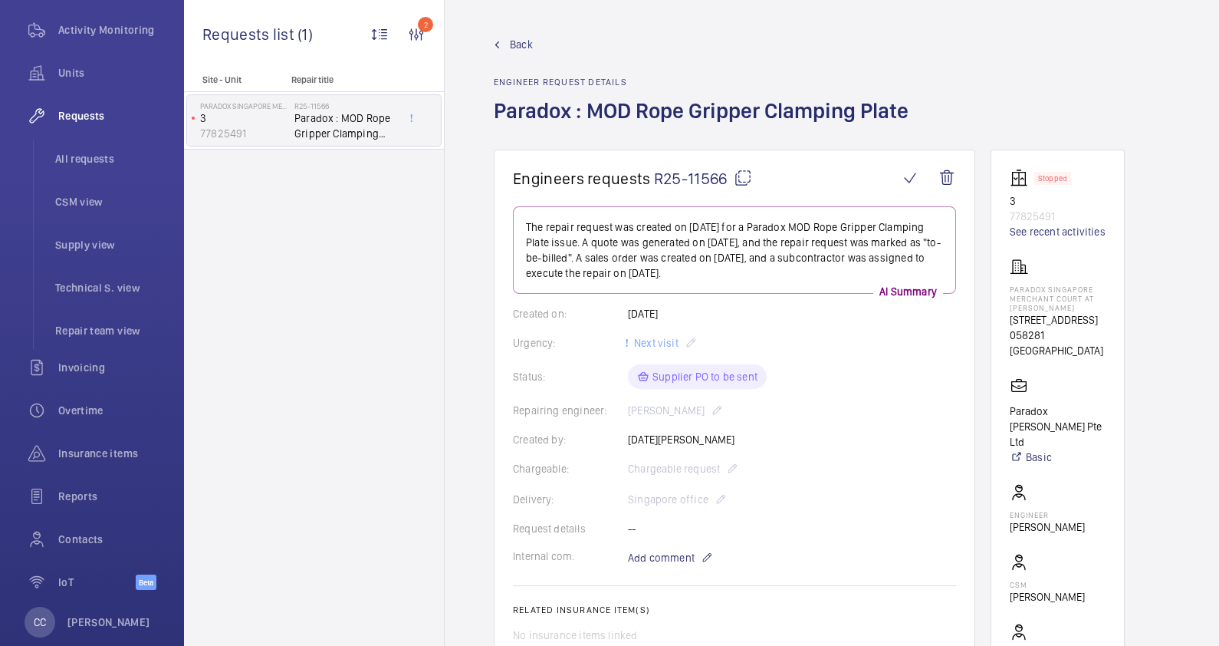
scroll to position [670, 0]
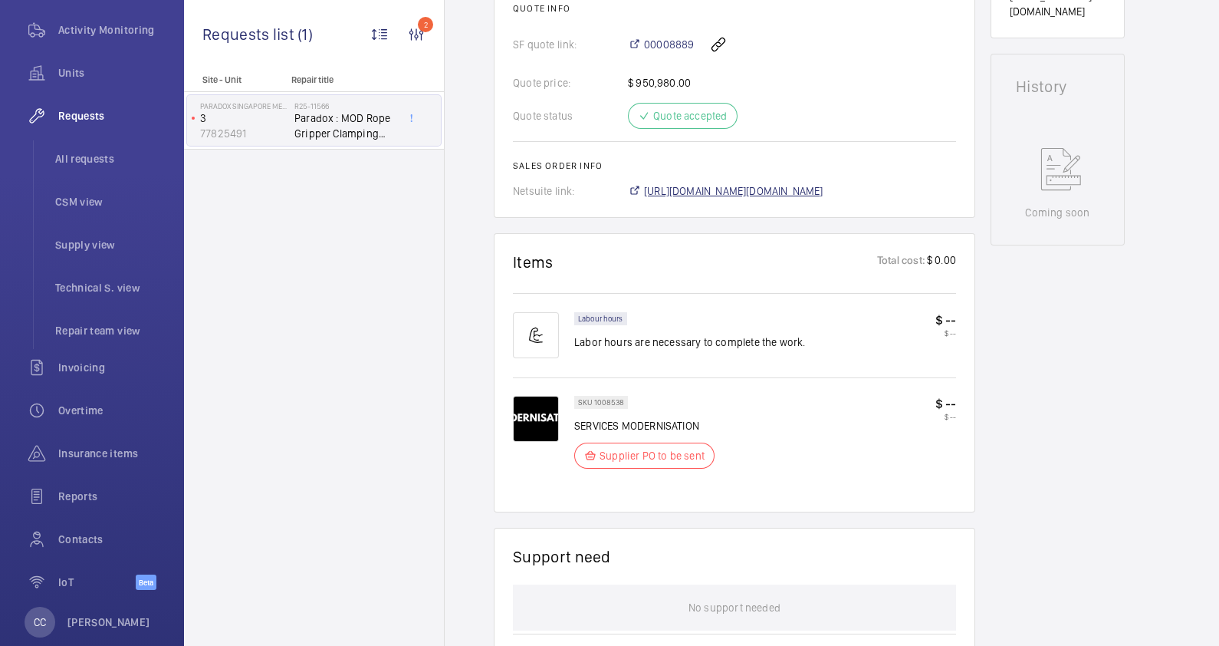
click at [748, 188] on span "[URL][DOMAIN_NAME][DOMAIN_NAME]" at bounding box center [733, 190] width 179 height 15
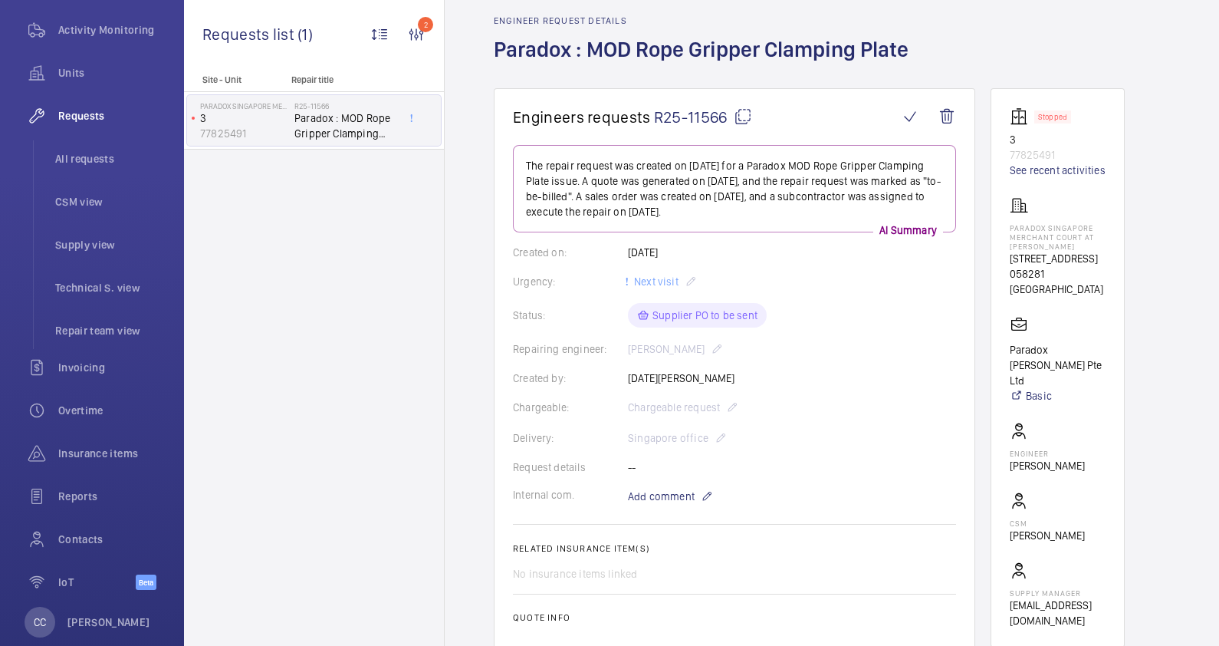
scroll to position [0, 0]
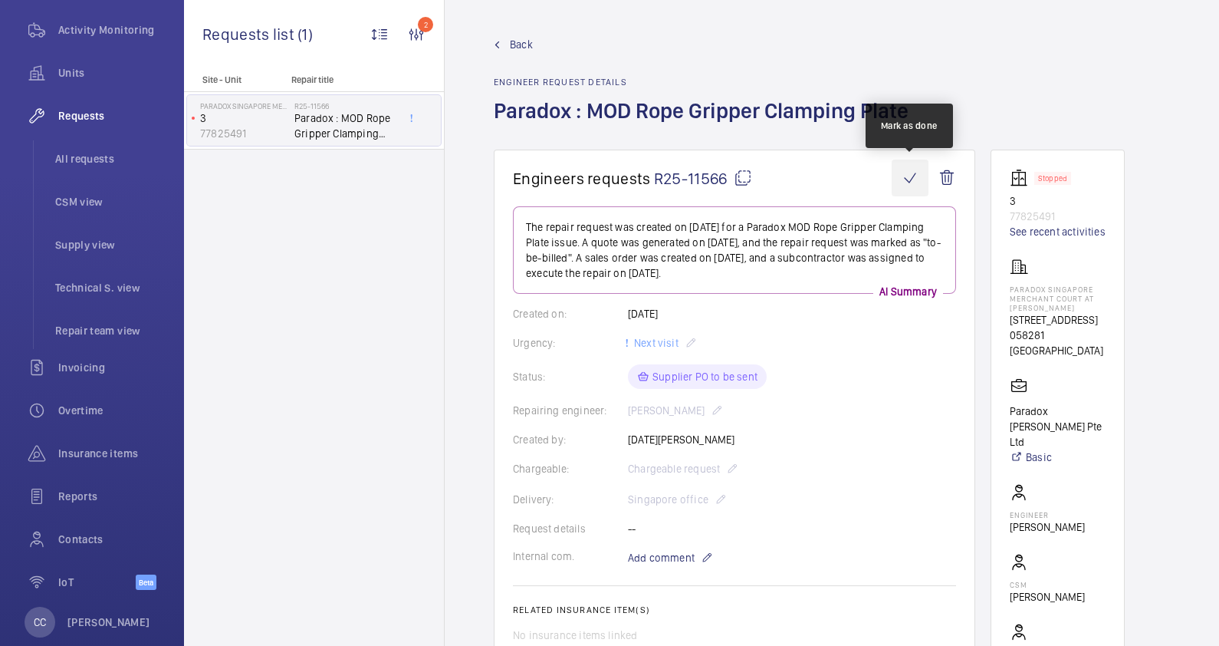
click at [907, 182] on wm-front-icon-button at bounding box center [910, 178] width 37 height 37
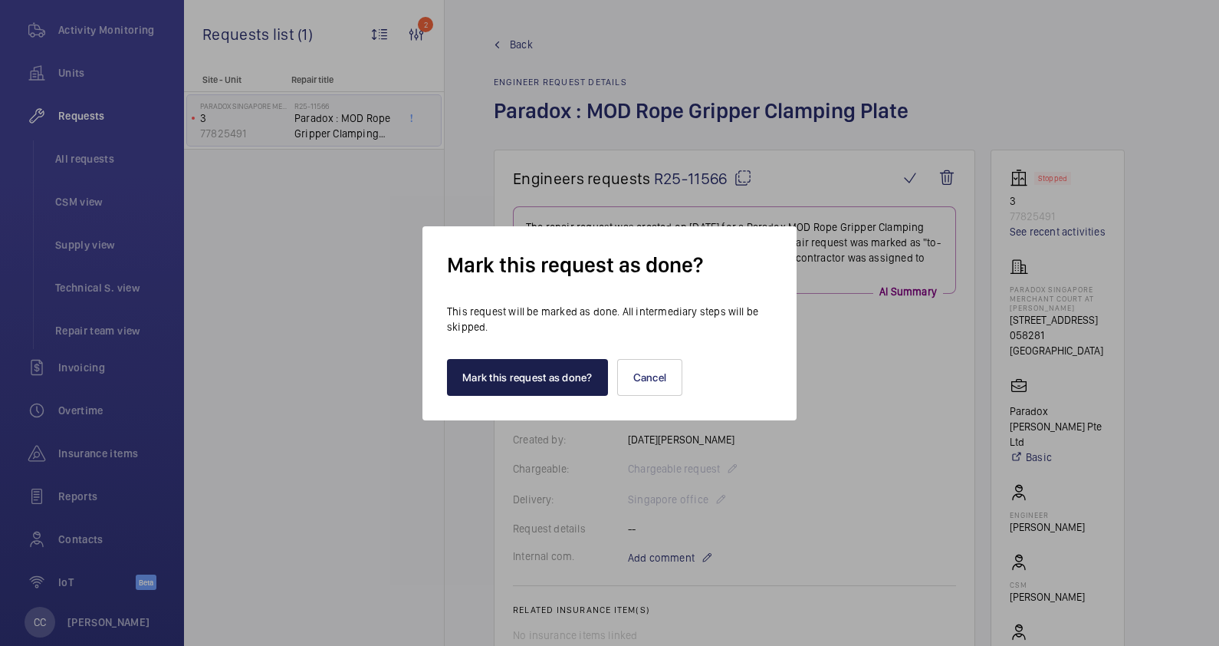
click at [522, 387] on button "Mark this request as done?" at bounding box center [527, 377] width 161 height 37
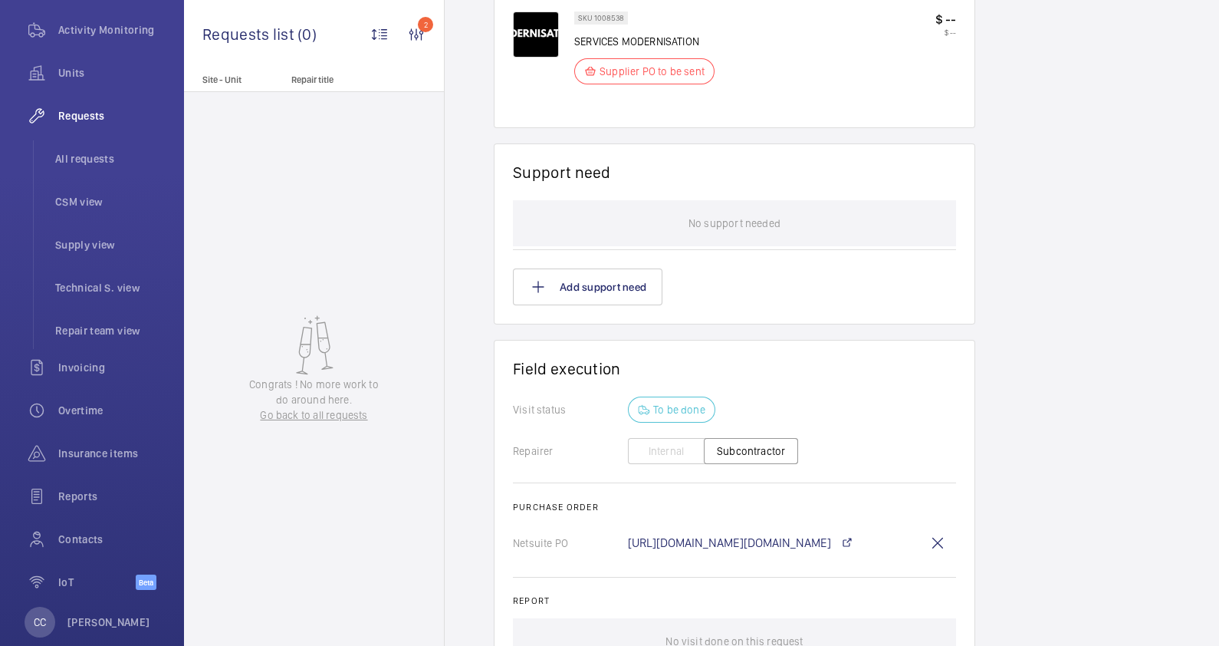
scroll to position [670, 0]
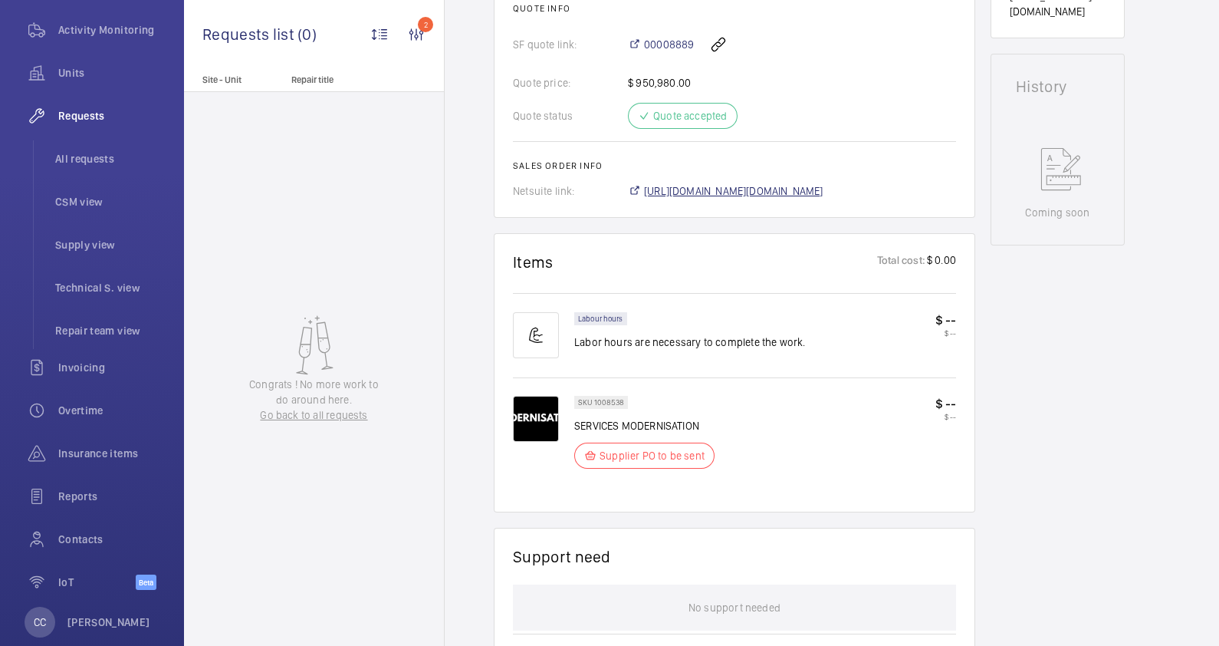
click at [752, 183] on span "[URL][DOMAIN_NAME][DOMAIN_NAME]" at bounding box center [733, 190] width 179 height 15
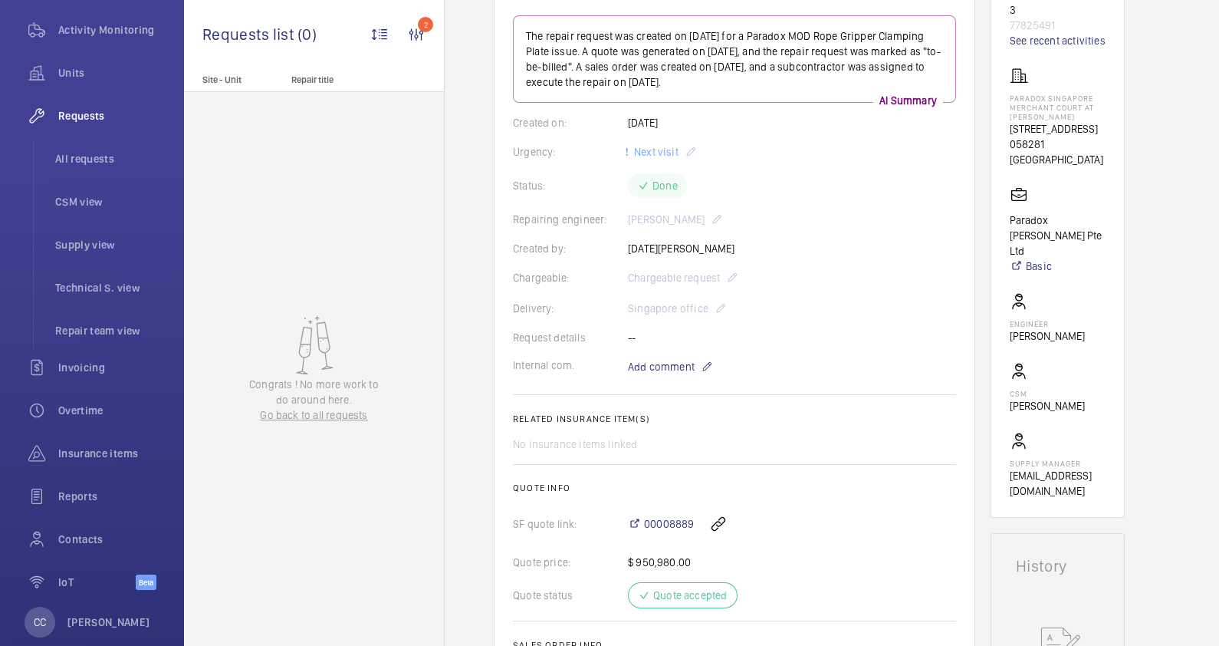
scroll to position [0, 0]
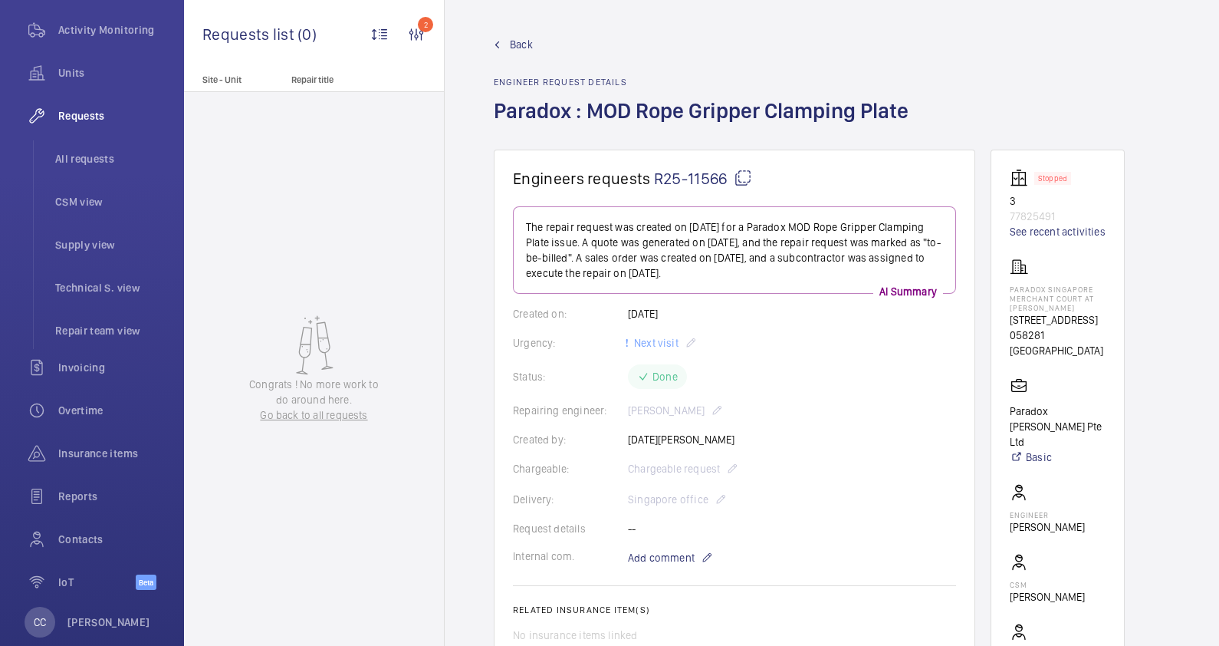
click at [510, 42] on span "Back" at bounding box center [521, 44] width 23 height 15
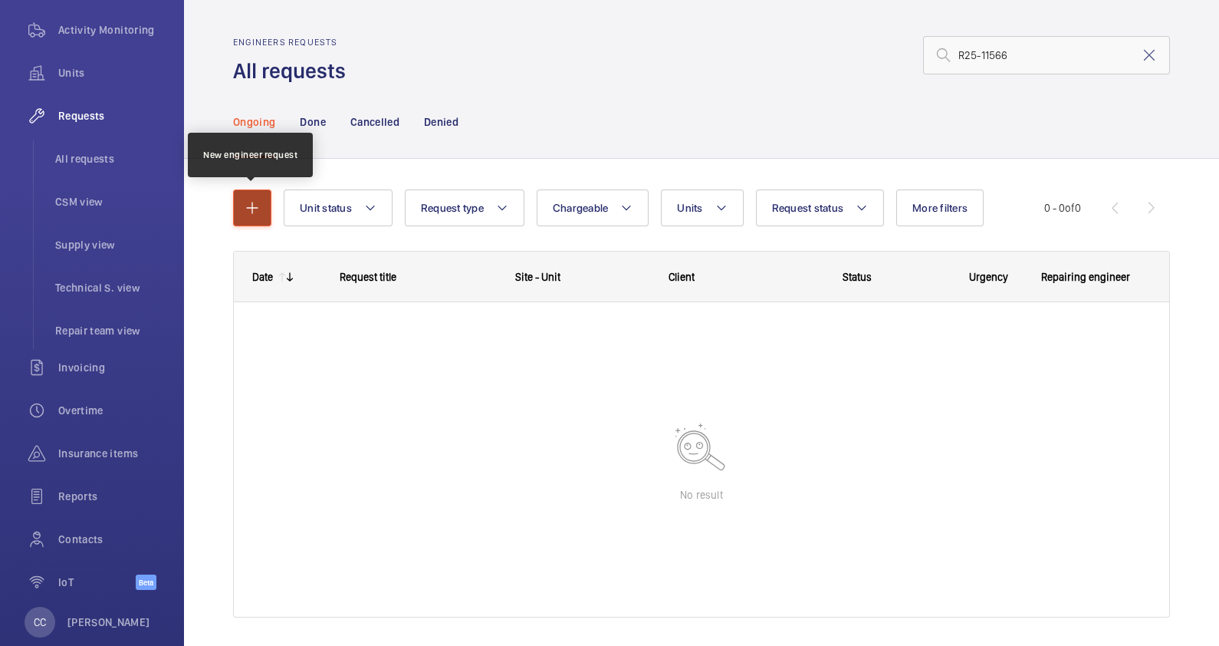
click at [250, 205] on mat-icon "button" at bounding box center [252, 208] width 18 height 18
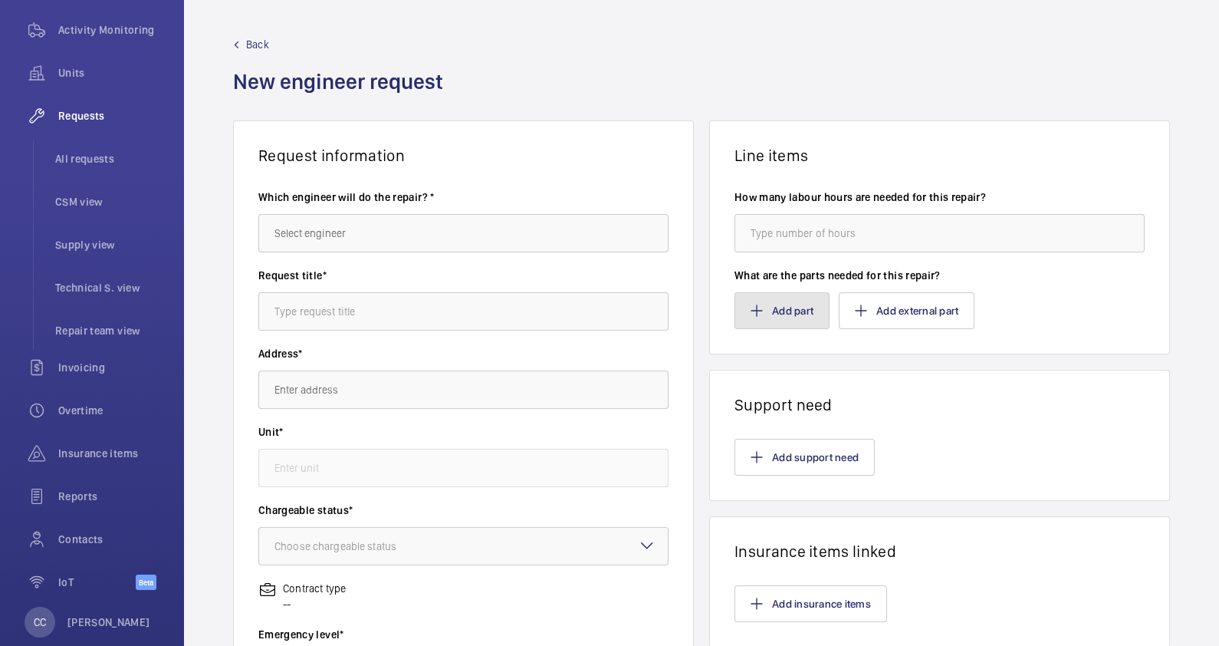
click at [791, 314] on button "Add part" at bounding box center [782, 310] width 95 height 37
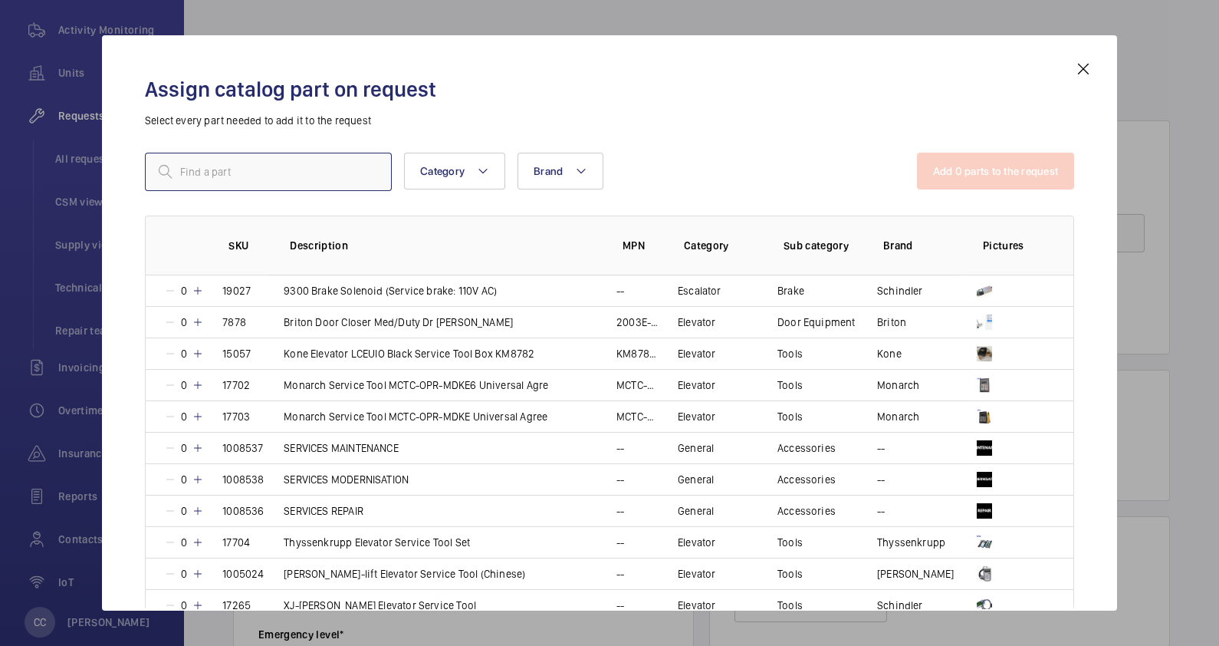
click at [242, 179] on input "text" at bounding box center [268, 172] width 247 height 38
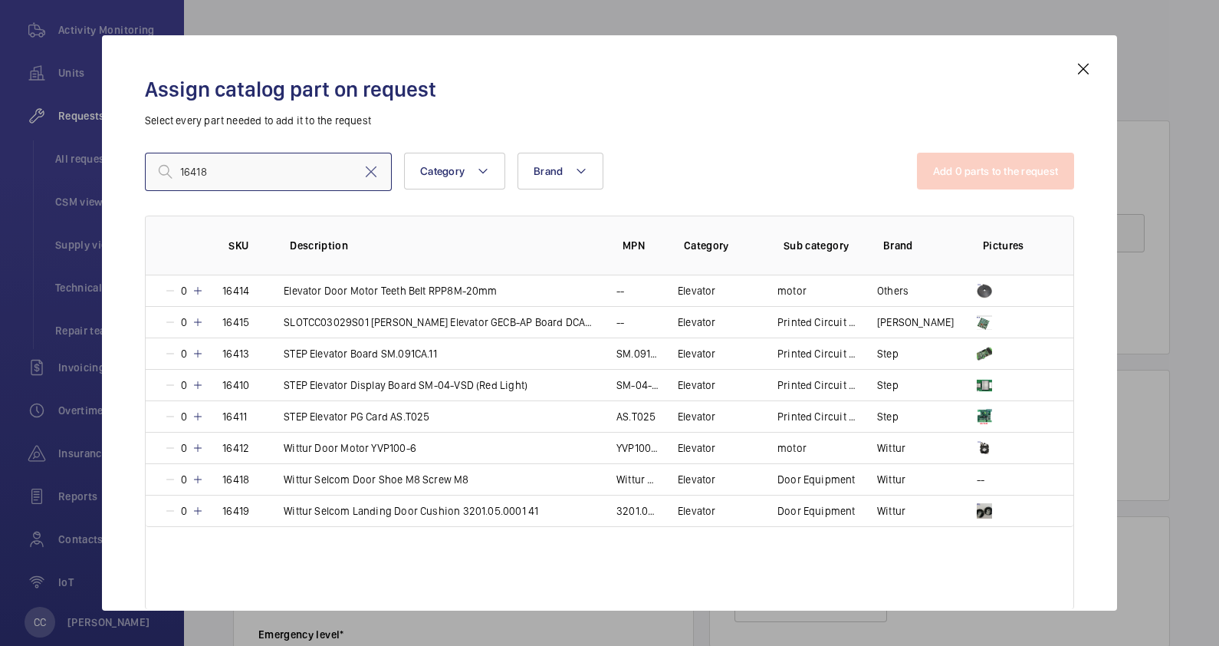
type input "16418"
click at [1087, 61] on mat-icon at bounding box center [1083, 69] width 18 height 18
